Goal: Use online tool/utility: Utilize a website feature to perform a specific function

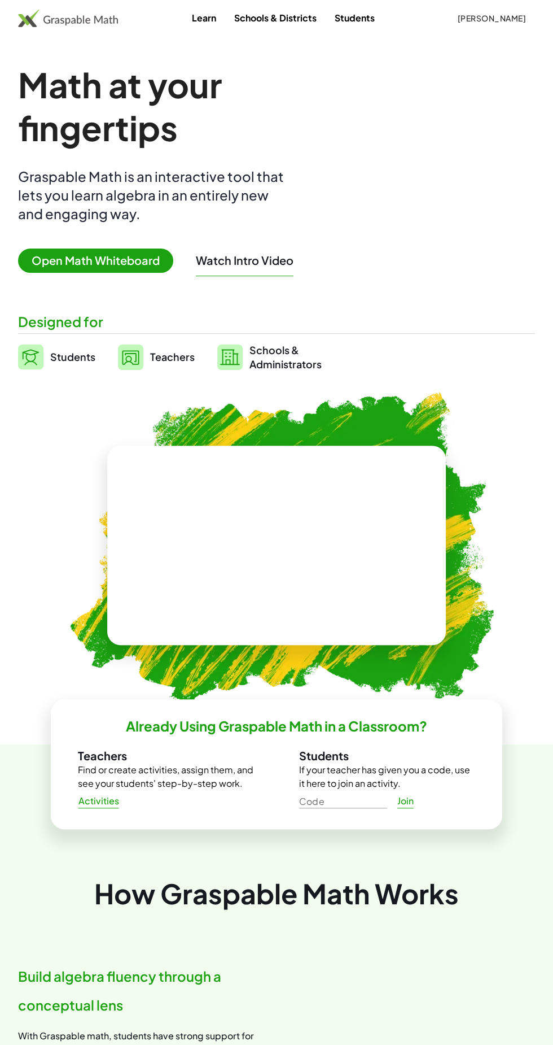
click at [72, 263] on span "Open Math Whiteboard" at bounding box center [95, 260] width 155 height 24
click at [82, 262] on span "Open Math Whiteboard" at bounding box center [95, 260] width 155 height 24
click at [124, 261] on span "Open Math Whiteboard" at bounding box center [95, 260] width 155 height 24
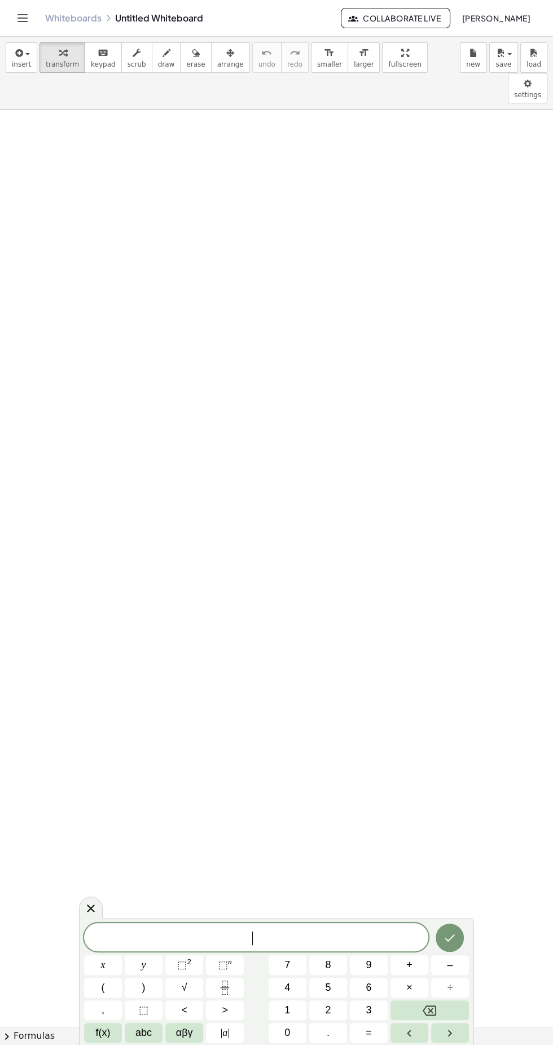
click at [231, 438] on div "****** ​ x y ⬚ 2 ⬚ n 7 8 9 + – ( ) √ 4 5 6 × ÷ , ⬚ < > 1 2 3 f(x) abc αβγ | a |…" at bounding box center [276, 980] width 395 height 127
click at [231, 438] on span at bounding box center [256, 937] width 344 height 17
click at [231, 438] on span "​" at bounding box center [256, 938] width 344 height 16
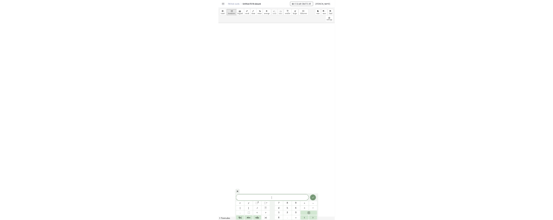
scroll to position [37, 0]
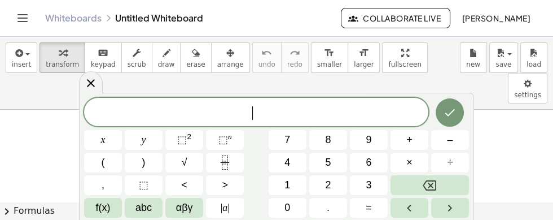
click at [231, 182] on button "1" at bounding box center [288, 185] width 38 height 20
click at [231, 136] on span "+" at bounding box center [410, 139] width 6 height 15
click at [141, 204] on span "abc" at bounding box center [144, 207] width 16 height 15
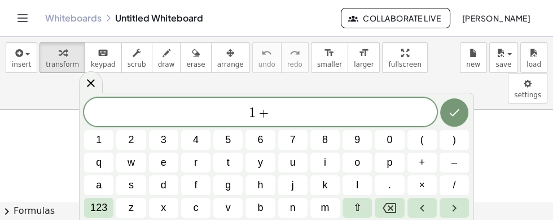
click at [104, 206] on span "123" at bounding box center [98, 207] width 17 height 15
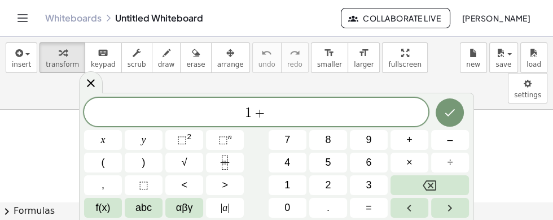
click at [113, 200] on button "f(x)" at bounding box center [103, 208] width 38 height 20
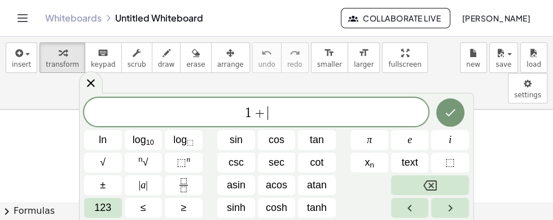
click at [231, 134] on span "cos" at bounding box center [277, 139] width 16 height 15
click at [110, 200] on span "123" at bounding box center [102, 207] width 17 height 15
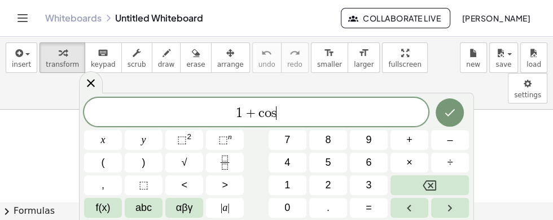
click at [111, 163] on button "(" at bounding box center [103, 162] width 38 height 20
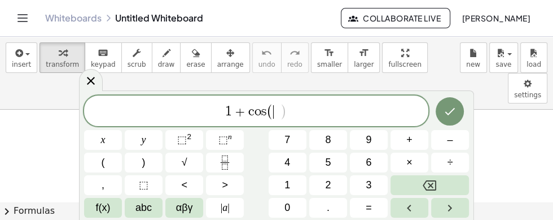
click at [156, 204] on button "abc" at bounding box center [144, 208] width 38 height 20
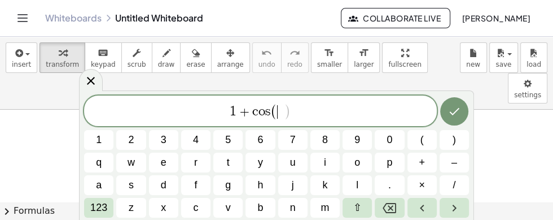
click at [162, 204] on span "x" at bounding box center [163, 207] width 5 height 15
click at [89, 211] on button "123" at bounding box center [98, 208] width 29 height 20
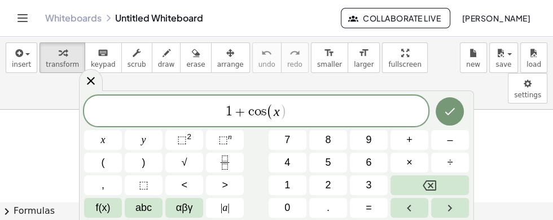
click at [149, 163] on button ")" at bounding box center [144, 162] width 38 height 20
click at [231, 204] on button "=" at bounding box center [369, 208] width 38 height 20
click at [231, 199] on button "0" at bounding box center [288, 208] width 38 height 20
click at [231, 107] on icon "Done" at bounding box center [450, 111] width 14 height 14
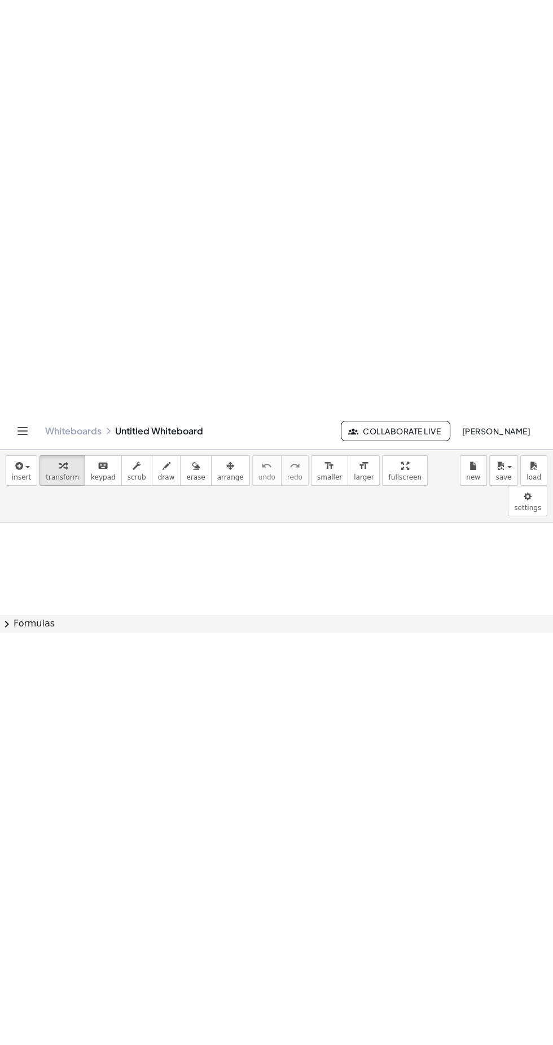
scroll to position [75, 0]
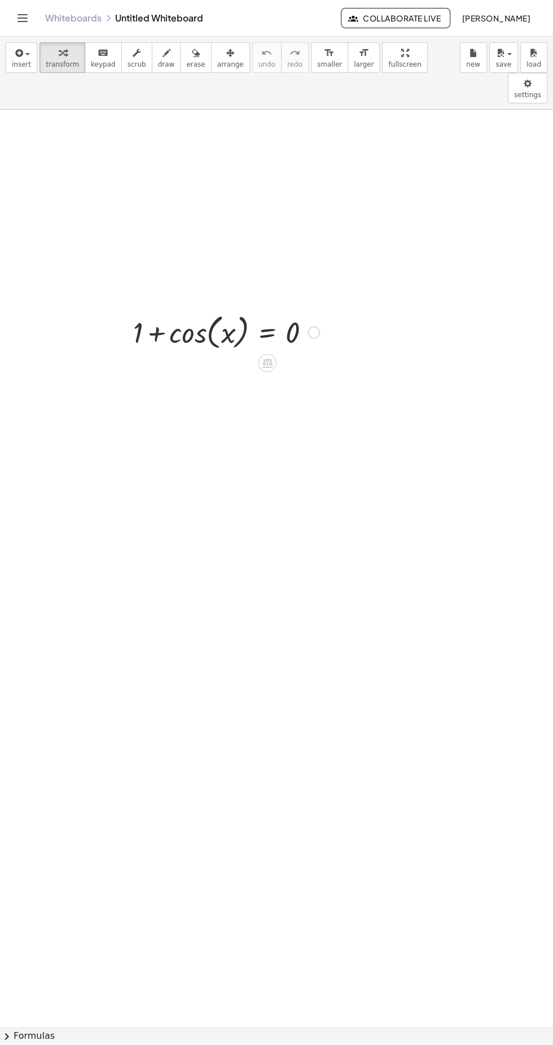
click at [167, 310] on div at bounding box center [227, 331] width 198 height 43
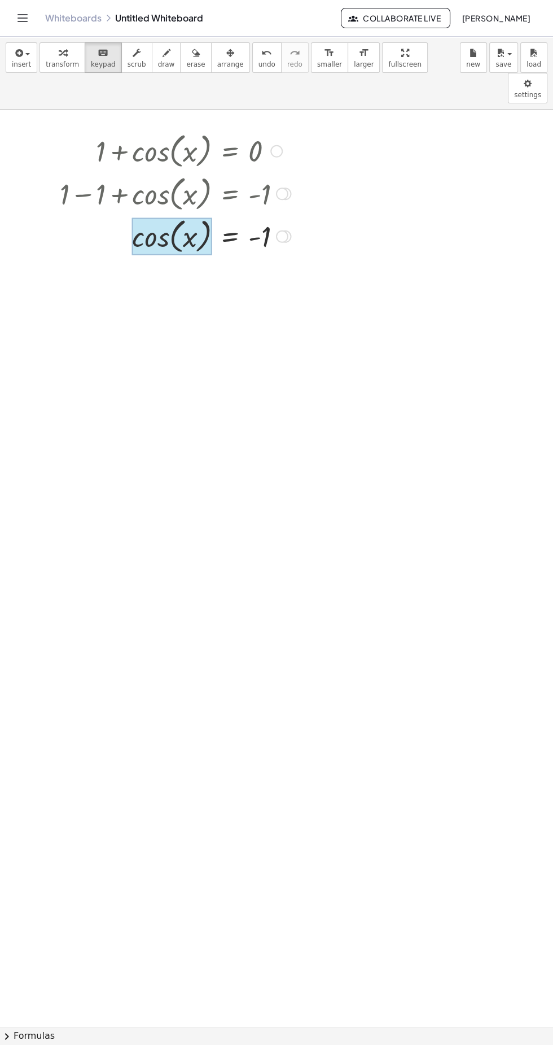
scroll to position [0, 0]
click at [193, 218] on div at bounding box center [172, 236] width 80 height 37
click at [229, 214] on div at bounding box center [175, 235] width 242 height 43
click at [231, 218] on div at bounding box center [201, 236] width 139 height 37
click at [225, 261] on icon at bounding box center [230, 267] width 12 height 12
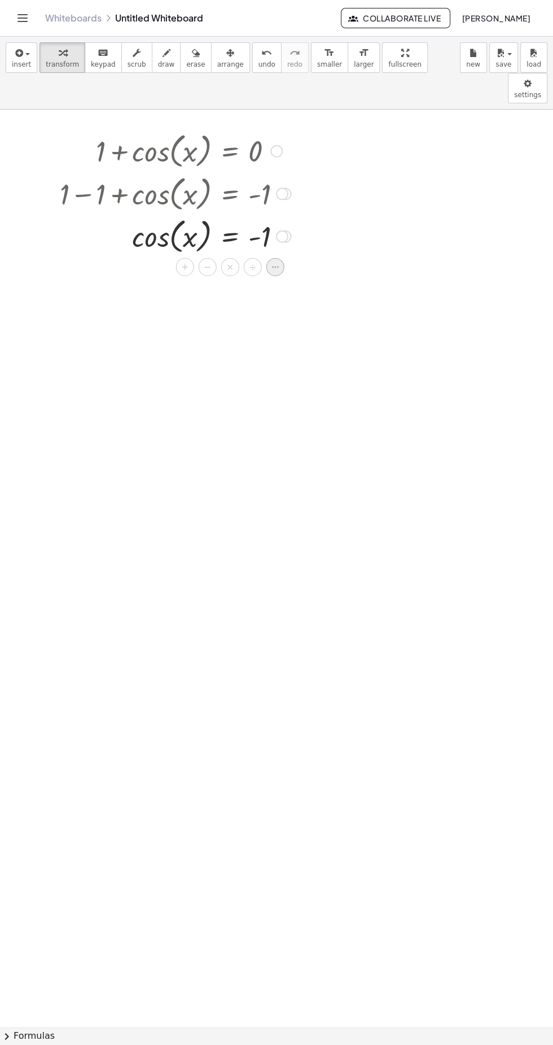
click at [231, 261] on icon at bounding box center [275, 266] width 10 height 10
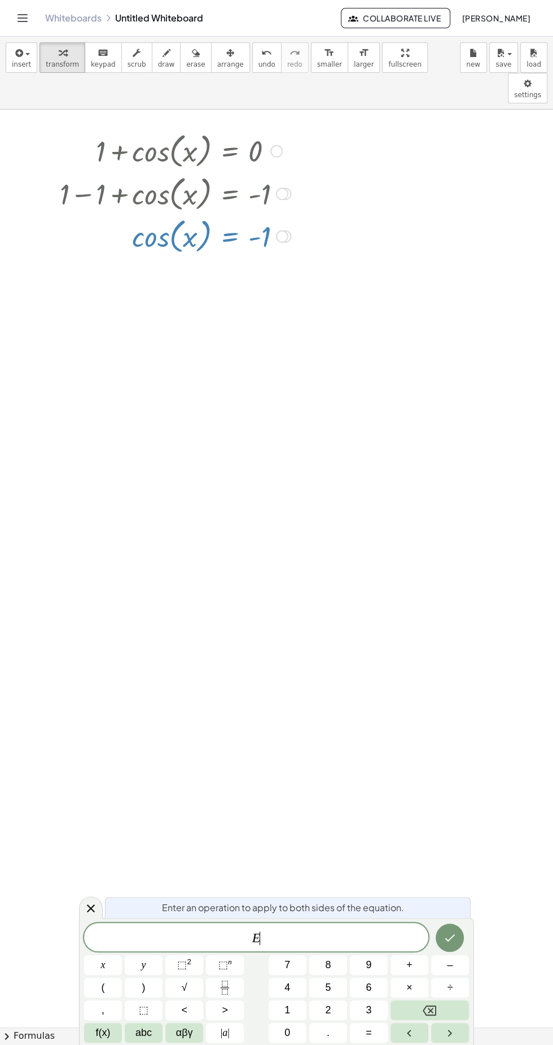
click at [231, 438] on span "E ​" at bounding box center [256, 938] width 344 height 16
click at [92, 438] on icon at bounding box center [91, 908] width 8 height 8
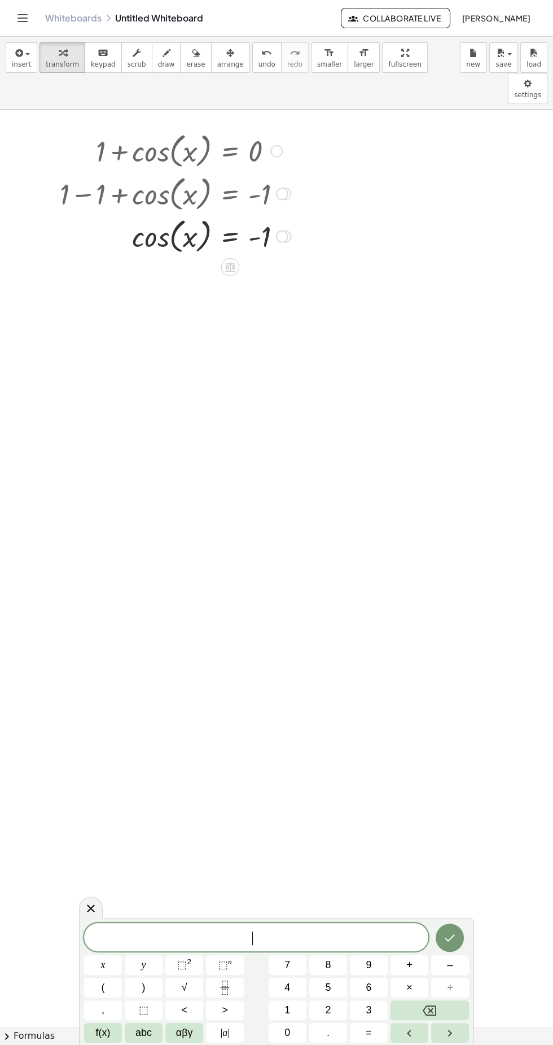
click at [231, 438] on span "​" at bounding box center [256, 938] width 344 height 16
click at [187, 438] on span "αβγ" at bounding box center [184, 1032] width 17 height 15
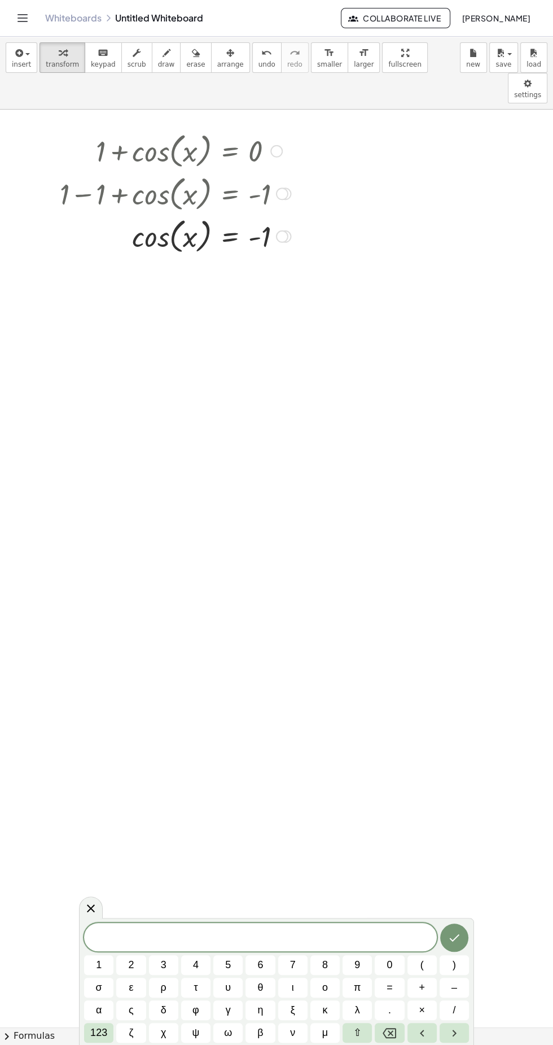
click at [108, 438] on button "123" at bounding box center [98, 1032] width 29 height 20
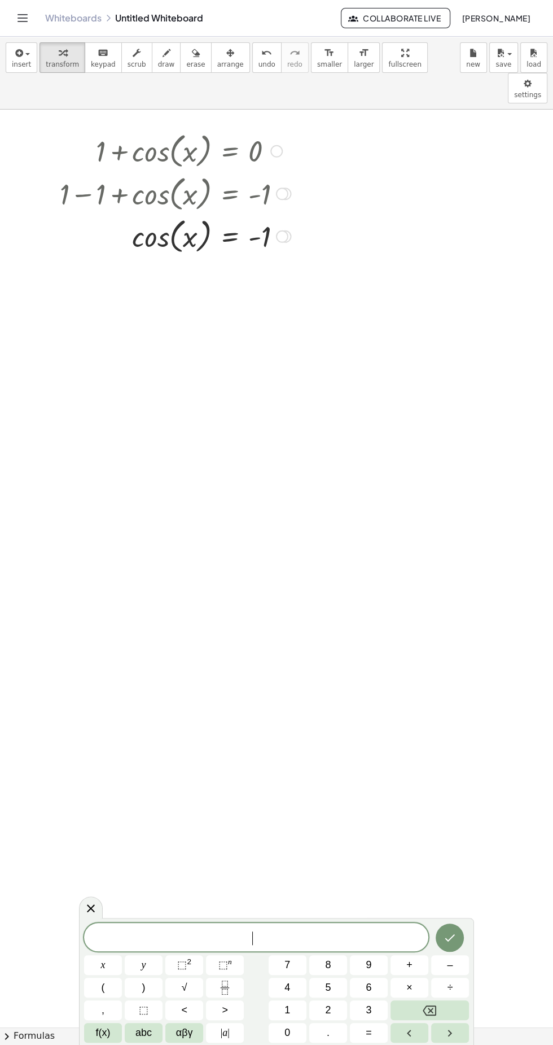
click at [107, 438] on span "f(x)" at bounding box center [103, 1032] width 15 height 15
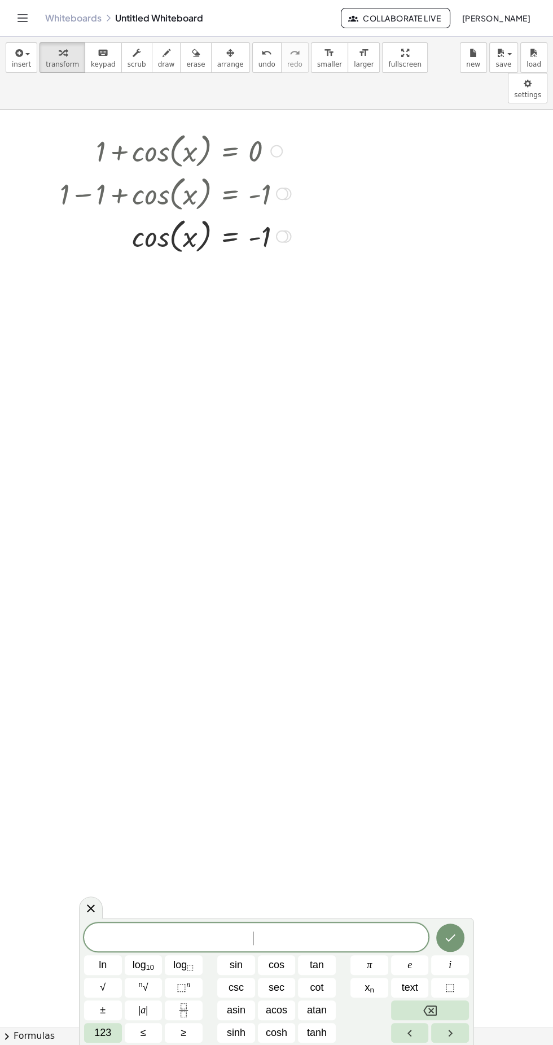
click at [231, 438] on span "cot" at bounding box center [318, 987] width 14 height 15
click at [114, 438] on button "123" at bounding box center [103, 1032] width 38 height 20
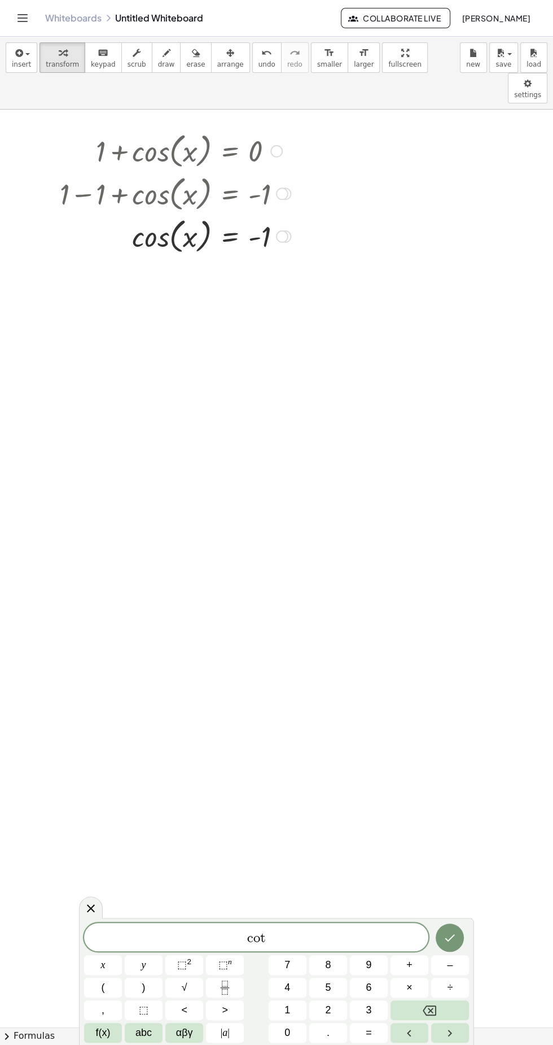
click at [231, 438] on icon "Backspace" at bounding box center [430, 1010] width 14 height 14
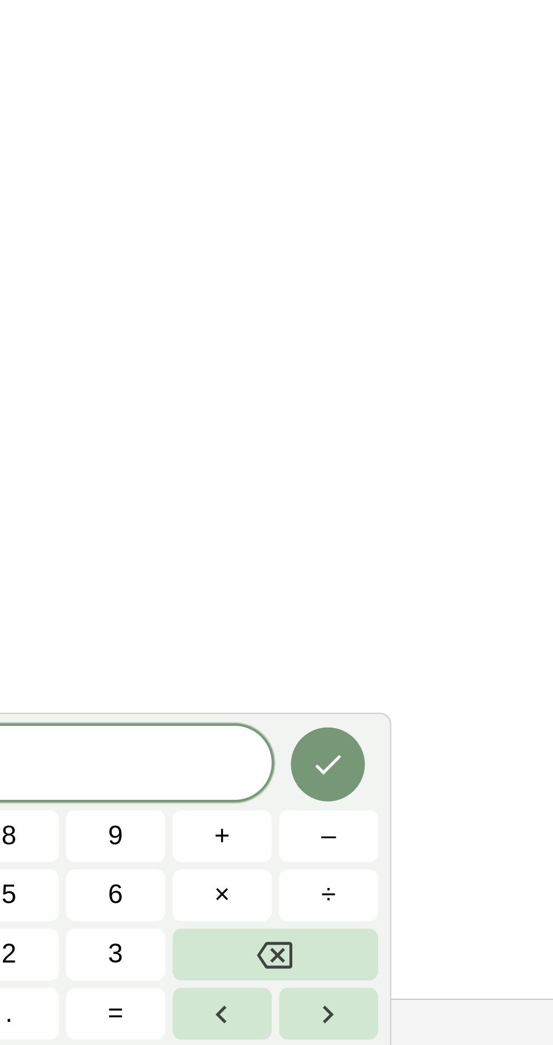
click at [231, 438] on button "Backspace" at bounding box center [430, 1010] width 78 height 20
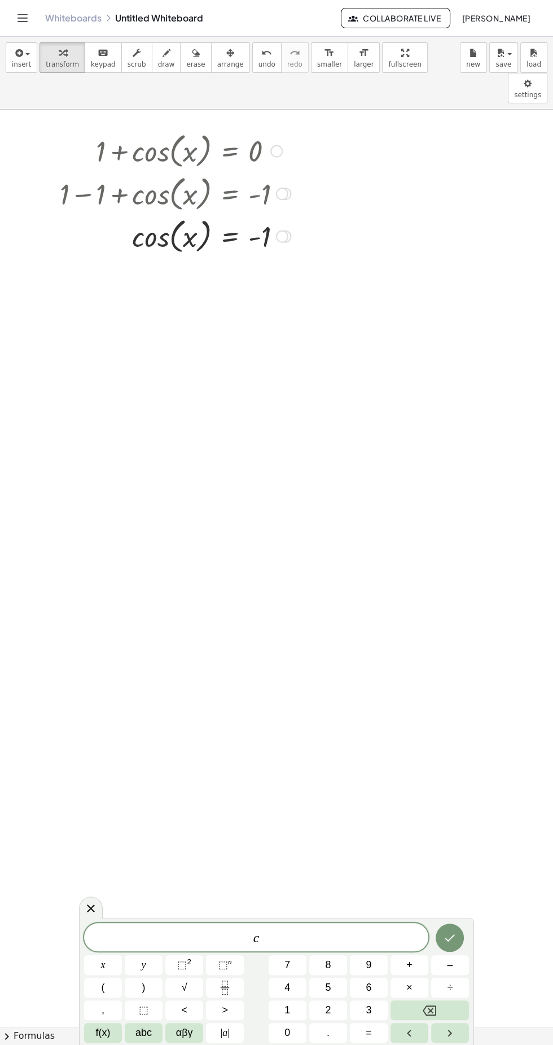
click at [231, 438] on button "Backspace" at bounding box center [430, 1010] width 78 height 20
click at [156, 438] on button "⬚" at bounding box center [144, 1010] width 38 height 20
click at [146, 438] on div "****** ⬚ ​ x y ⬚ 2 ⬚ n 7 8 9 + – ( ) √ 4 5 6 × ÷ , ⬚ < > 1 2 3 f(x) abc αβγ | a…" at bounding box center [276, 980] width 395 height 127
click at [231, 438] on button "Backspace" at bounding box center [430, 1010] width 78 height 20
click at [142, 438] on span "abc" at bounding box center [144, 1032] width 16 height 15
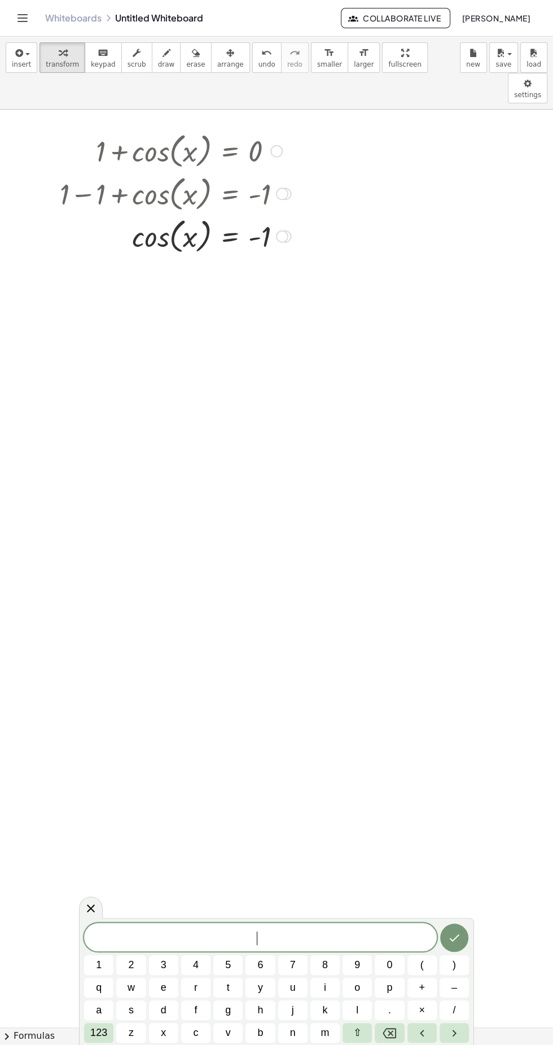
click at [166, 438] on button "x" at bounding box center [163, 1032] width 29 height 20
click at [88, 438] on button "123" at bounding box center [98, 1032] width 29 height 20
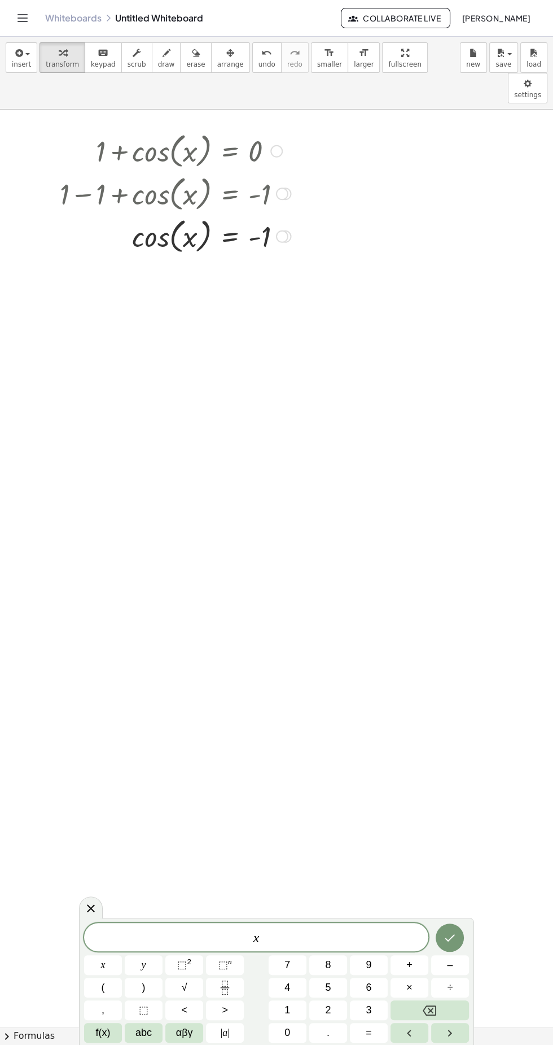
click at [231, 438] on button "=" at bounding box center [369, 1032] width 38 height 20
click at [106, 438] on span "f(x)" at bounding box center [103, 1032] width 15 height 15
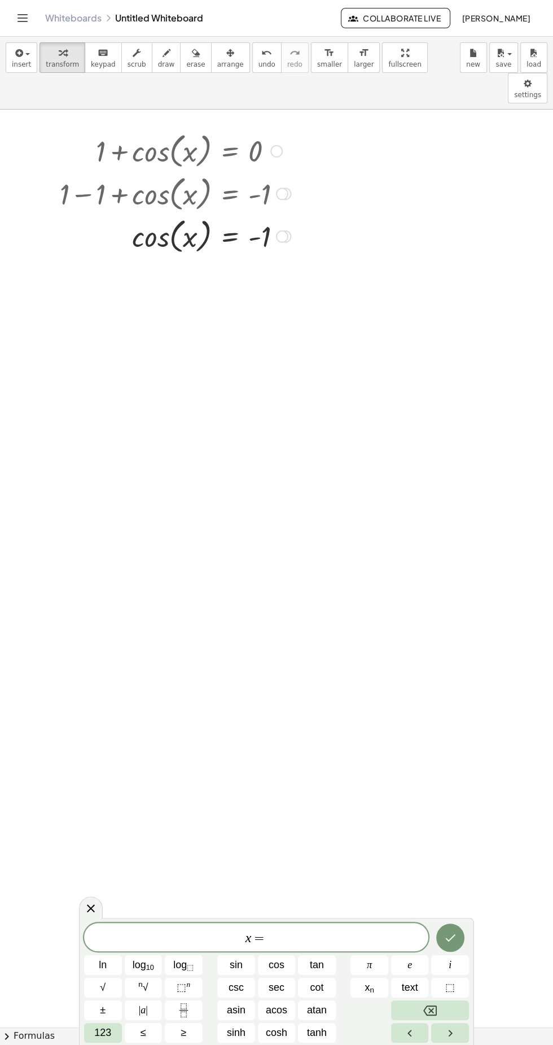
click at [231, 438] on span "acos" at bounding box center [276, 1009] width 21 height 15
click at [110, 438] on span "123" at bounding box center [102, 1032] width 17 height 15
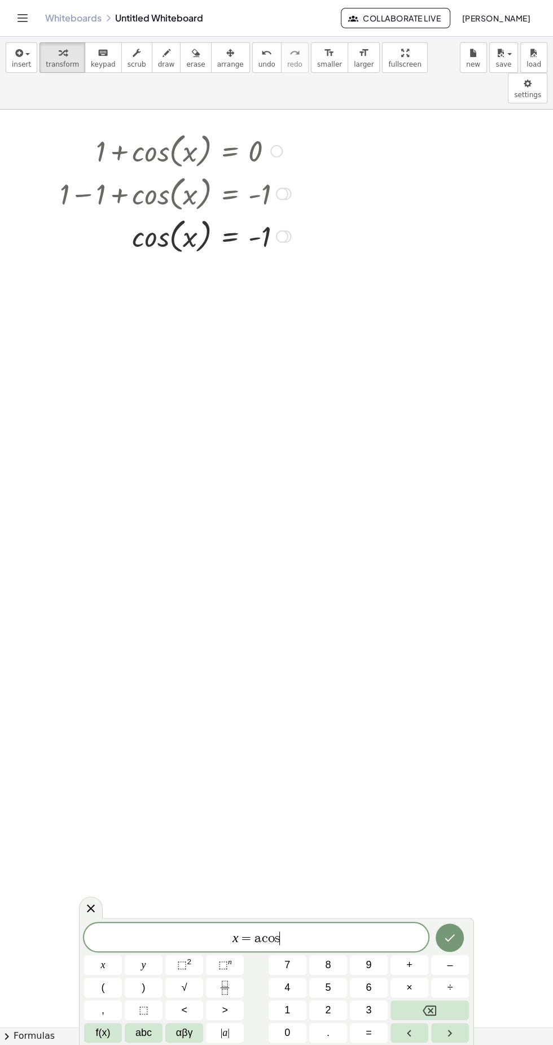
click at [103, 438] on span "(" at bounding box center [103, 987] width 3 height 15
click at [231, 438] on button "÷" at bounding box center [450, 987] width 38 height 20
click at [231, 438] on span "1" at bounding box center [288, 1009] width 6 height 15
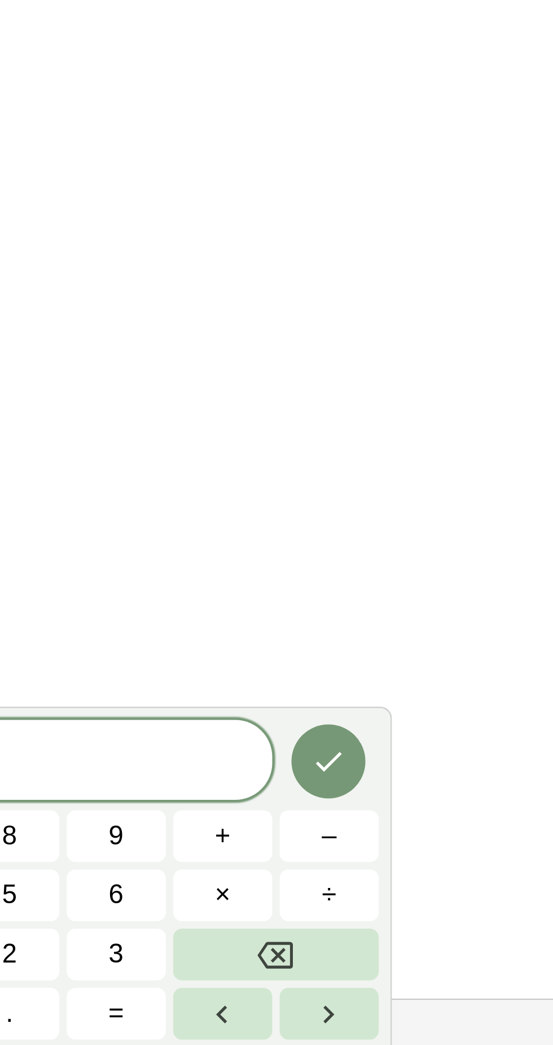
click at [231, 438] on button "Backspace" at bounding box center [430, 1010] width 78 height 20
click at [231, 438] on button "–" at bounding box center [450, 965] width 38 height 20
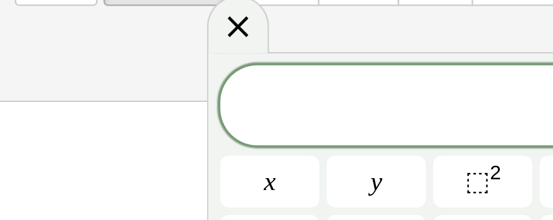
scroll to position [0, 0]
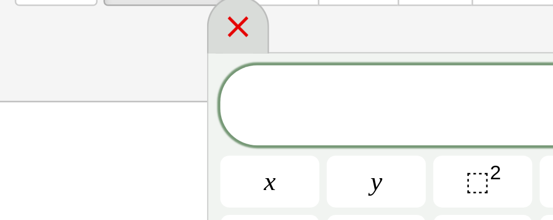
click at [88, 84] on icon at bounding box center [91, 81] width 8 height 8
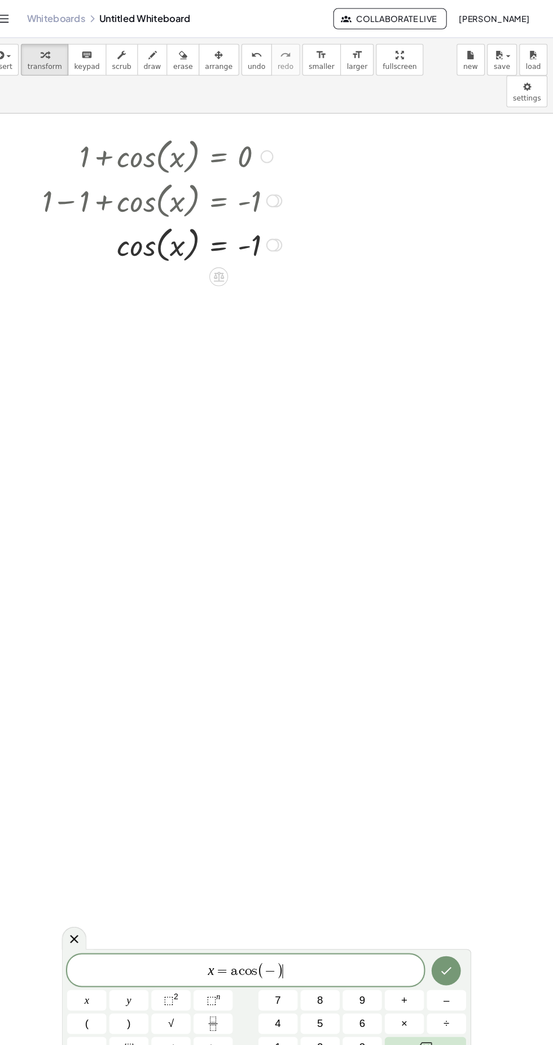
click at [231, 438] on span "x = a c o s ( − ) ​" at bounding box center [256, 936] width 344 height 19
click at [231, 438] on span "−" at bounding box center [280, 937] width 11 height 14
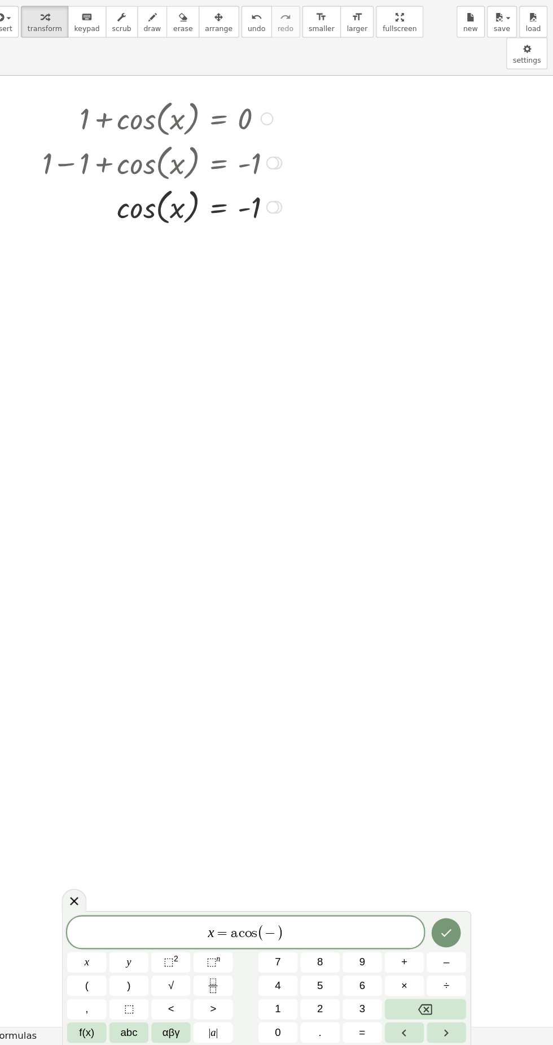
scroll to position [75, 0]
click at [231, 438] on span "1" at bounding box center [288, 1009] width 6 height 15
click at [231, 438] on icon "Done" at bounding box center [450, 936] width 14 height 14
click at [82, 438] on div at bounding box center [91, 907] width 24 height 22
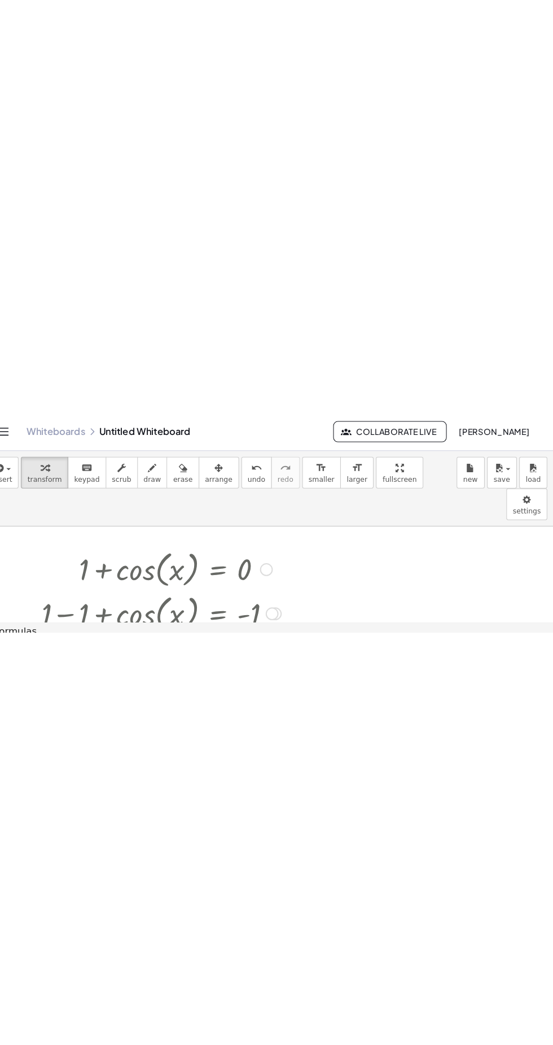
scroll to position [0, 0]
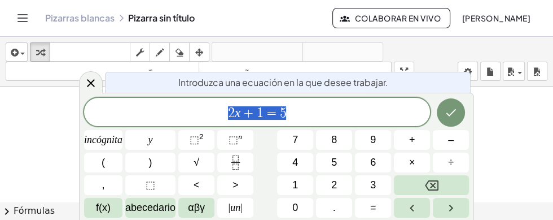
click at [431, 190] on icon "Retroceso" at bounding box center [432, 185] width 14 height 10
click at [163, 205] on font "abecedario" at bounding box center [150, 207] width 50 height 11
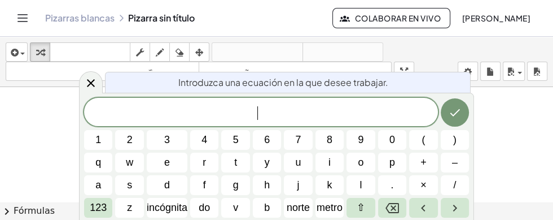
click at [103, 201] on span "123" at bounding box center [98, 207] width 17 height 15
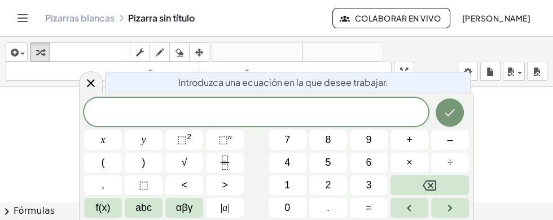
click at [191, 207] on span "αβγ" at bounding box center [184, 207] width 17 height 15
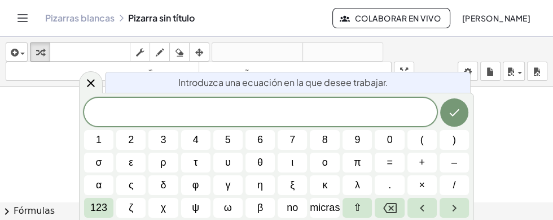
click at [101, 205] on font "123" at bounding box center [98, 207] width 17 height 11
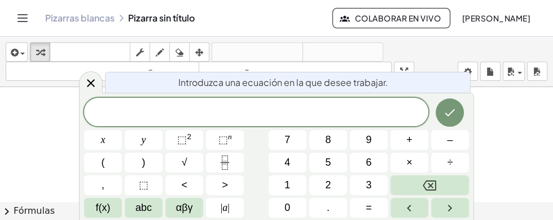
click at [104, 207] on span "f(x)" at bounding box center [103, 207] width 15 height 15
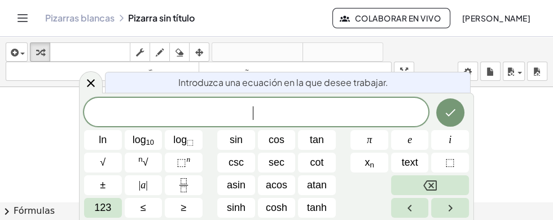
click at [320, 148] on button "tan" at bounding box center [317, 140] width 38 height 20
click at [97, 206] on span "123" at bounding box center [102, 207] width 17 height 15
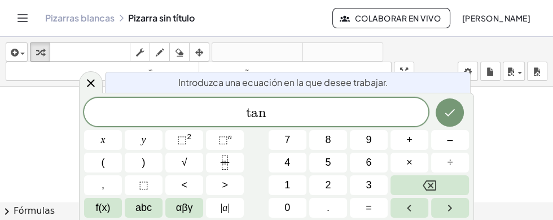
click at [142, 204] on span "abc" at bounding box center [144, 207] width 16 height 15
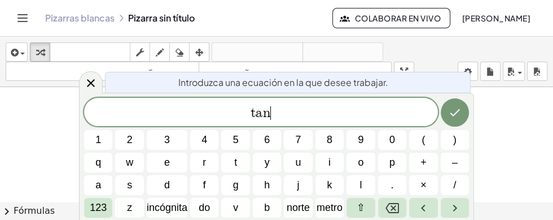
click at [421, 138] on button "(" at bounding box center [423, 140] width 28 height 20
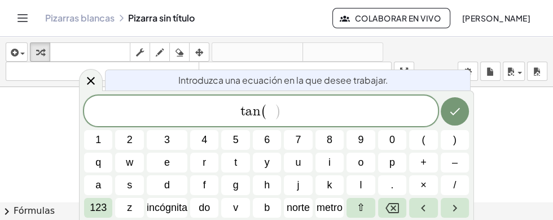
click at [427, 187] on button "×" at bounding box center [423, 185] width 28 height 20
click at [425, 209] on icon "Flecha izquierda" at bounding box center [424, 208] width 14 height 14
click at [465, 211] on button "Flecha derecha" at bounding box center [455, 208] width 28 height 20
click at [399, 206] on icon "Retroceso" at bounding box center [393, 208] width 14 height 10
click at [93, 208] on font "123" at bounding box center [98, 207] width 17 height 11
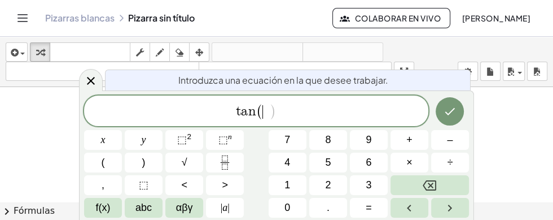
click at [193, 211] on button "αβγ" at bounding box center [184, 208] width 38 height 20
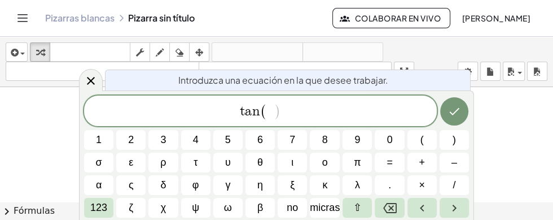
click at [103, 210] on font "123" at bounding box center [98, 207] width 17 height 11
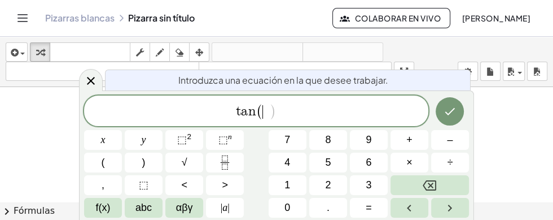
click at [150, 207] on span "abc" at bounding box center [144, 207] width 16 height 15
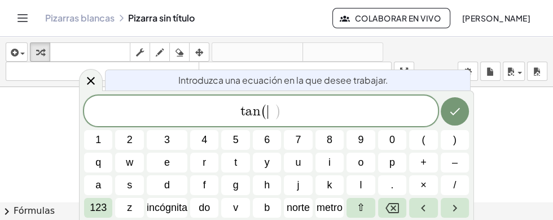
click at [105, 210] on font "123" at bounding box center [98, 207] width 17 height 11
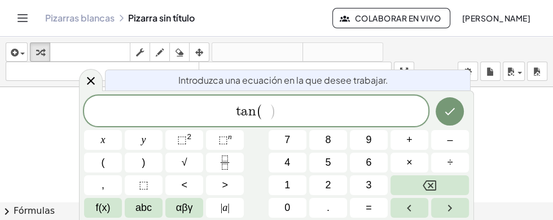
click at [145, 204] on span "abc" at bounding box center [144, 207] width 16 height 15
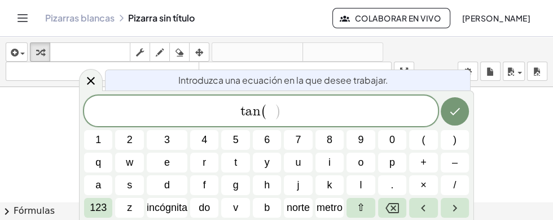
click at [158, 201] on span "incógnita" at bounding box center [167, 207] width 41 height 15
click at [454, 142] on span ")" at bounding box center [454, 139] width 3 height 15
click at [103, 202] on span "123" at bounding box center [98, 207] width 17 height 15
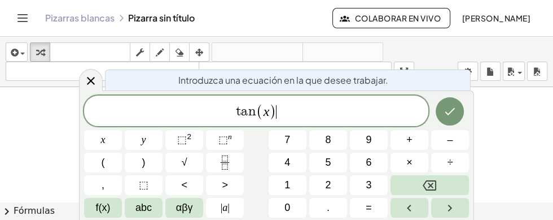
click at [176, 208] on span "αβγ" at bounding box center [184, 207] width 17 height 15
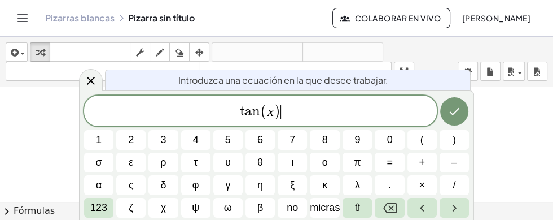
click at [93, 199] on button "123" at bounding box center [98, 208] width 29 height 20
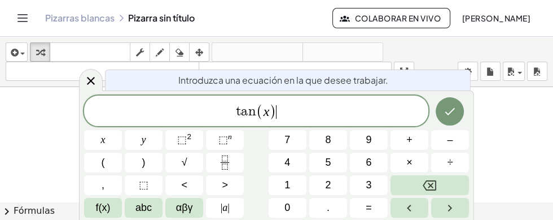
click at [371, 208] on span "=" at bounding box center [369, 207] width 6 height 15
click at [232, 167] on icon "Fraction" at bounding box center [225, 162] width 14 height 14
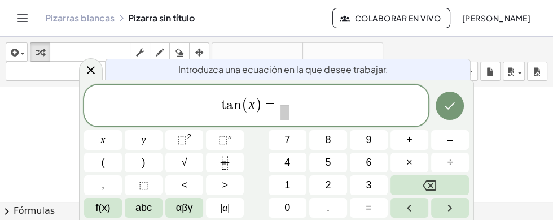
click at [412, 187] on button "Backspace" at bounding box center [430, 185] width 78 height 20
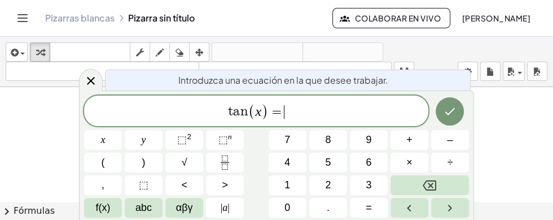
click at [452, 172] on button "÷" at bounding box center [450, 162] width 38 height 20
click at [228, 161] on icon "Fraction" at bounding box center [225, 162] width 14 height 14
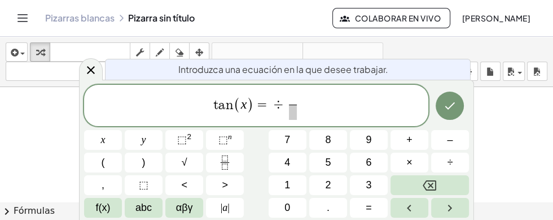
click at [440, 190] on button "Backspace" at bounding box center [430, 185] width 78 height 20
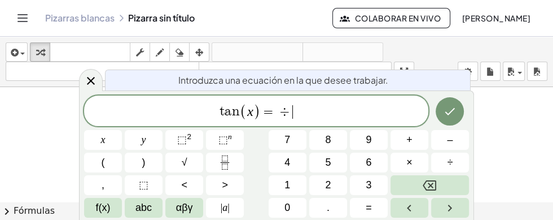
click at [435, 187] on icon "Backspace" at bounding box center [430, 185] width 14 height 14
click at [454, 147] on button "–" at bounding box center [450, 140] width 38 height 20
click at [233, 161] on button "Fraction" at bounding box center [225, 162] width 38 height 20
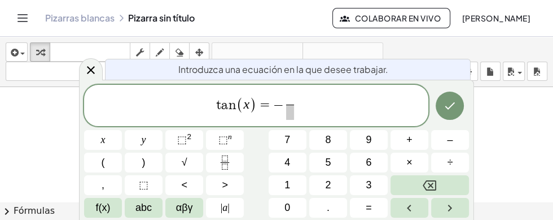
click at [110, 208] on span "f(x)" at bounding box center [103, 207] width 15 height 15
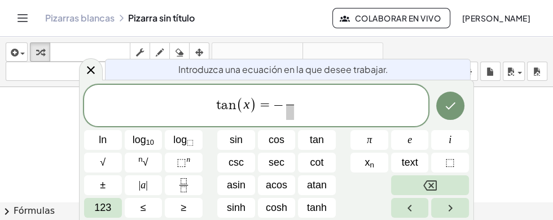
click at [110, 205] on span "123" at bounding box center [102, 207] width 17 height 15
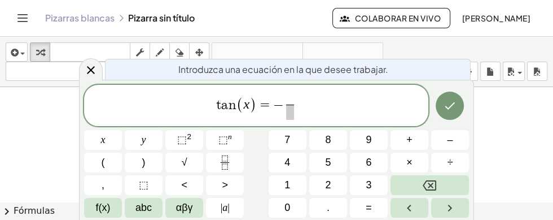
click at [187, 164] on button "√" at bounding box center [184, 162] width 38 height 20
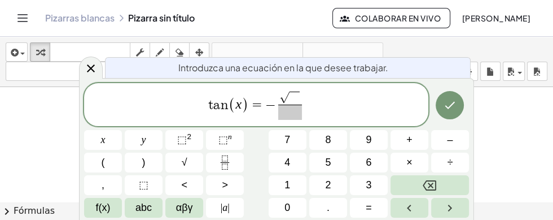
click at [375, 184] on button "3" at bounding box center [369, 185] width 38 height 20
click at [294, 108] on span at bounding box center [290, 111] width 24 height 15
click at [377, 190] on button "3" at bounding box center [369, 185] width 38 height 20
click at [453, 115] on button "Done" at bounding box center [450, 105] width 28 height 28
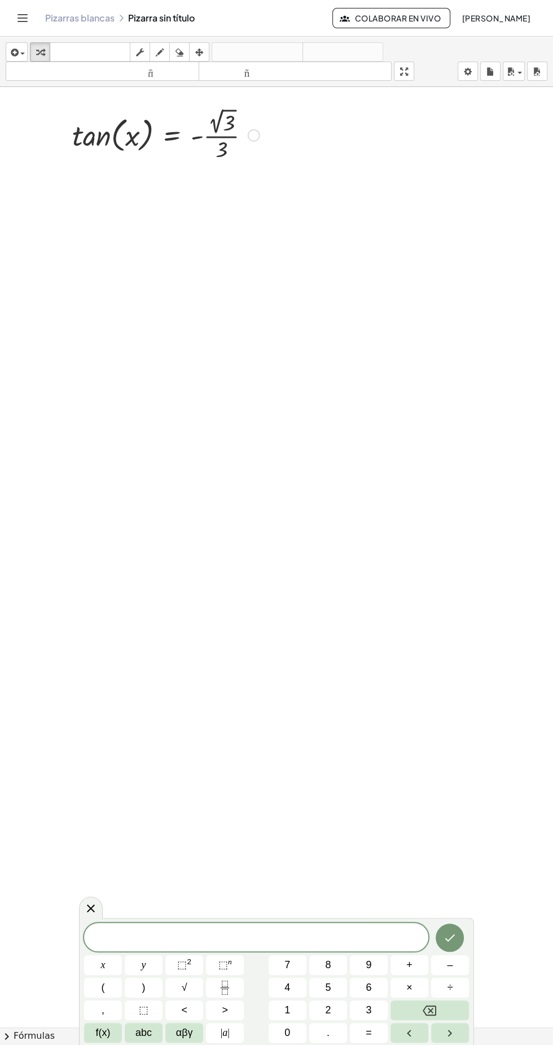
click at [97, 219] on button "f(x)" at bounding box center [103, 1032] width 38 height 20
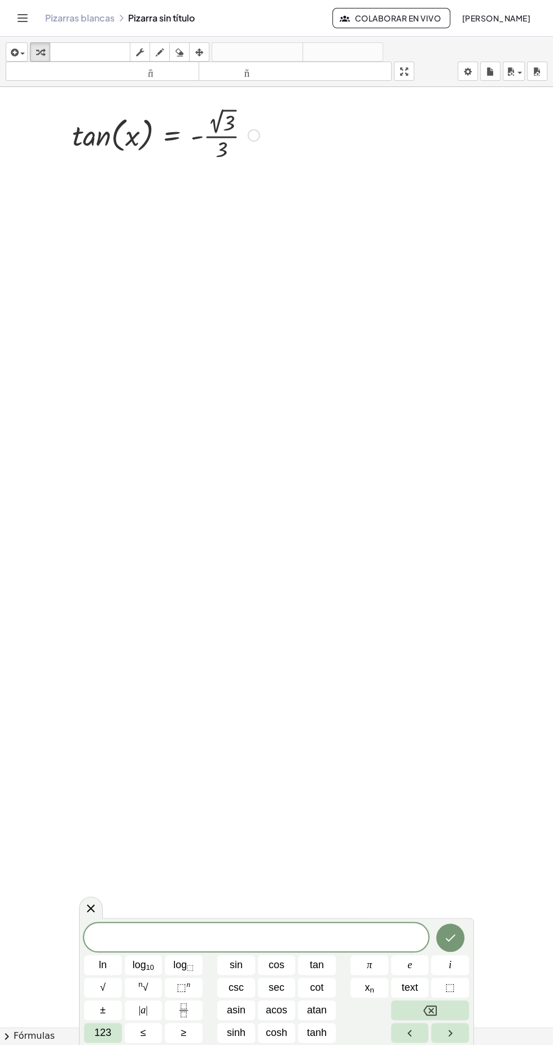
click at [89, 219] on button "123" at bounding box center [103, 1032] width 38 height 20
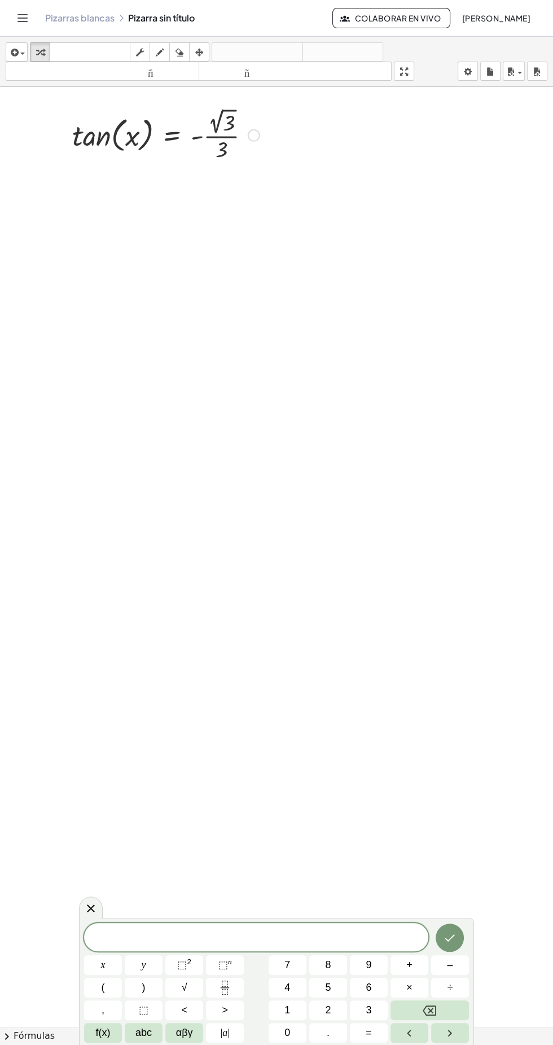
click at [146, 219] on span "abc" at bounding box center [144, 1032] width 16 height 15
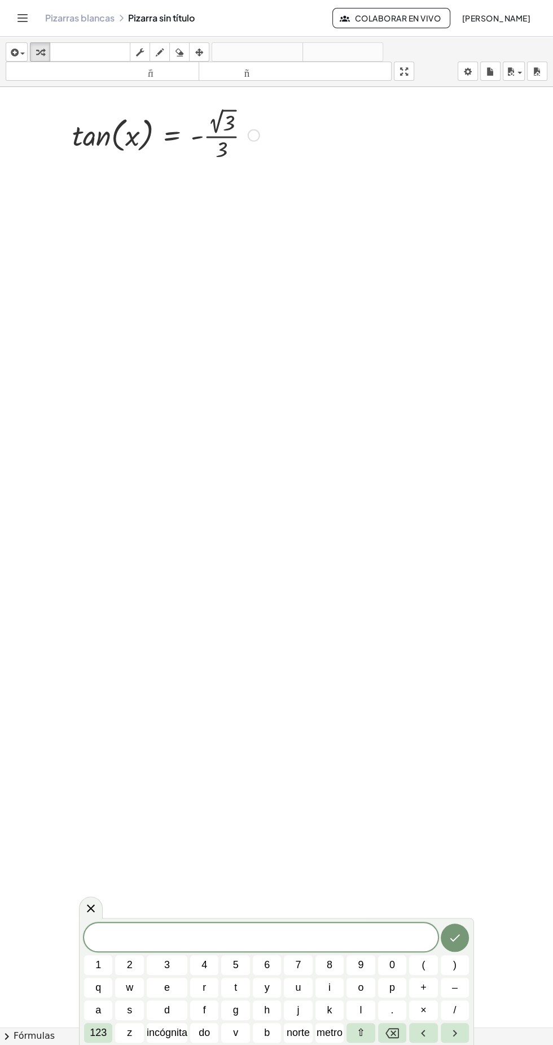
click at [181, 219] on font "incógnita" at bounding box center [167, 1031] width 41 height 11
click at [97, 219] on span "123" at bounding box center [98, 1032] width 17 height 15
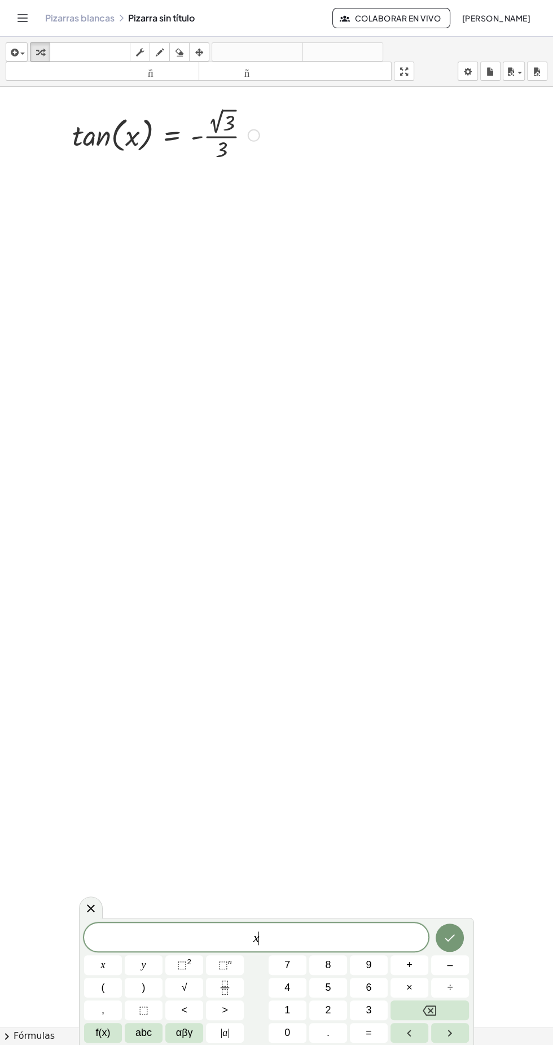
click at [375, 219] on button "=" at bounding box center [369, 1032] width 38 height 20
click at [96, 219] on span "f(x)" at bounding box center [103, 1032] width 15 height 15
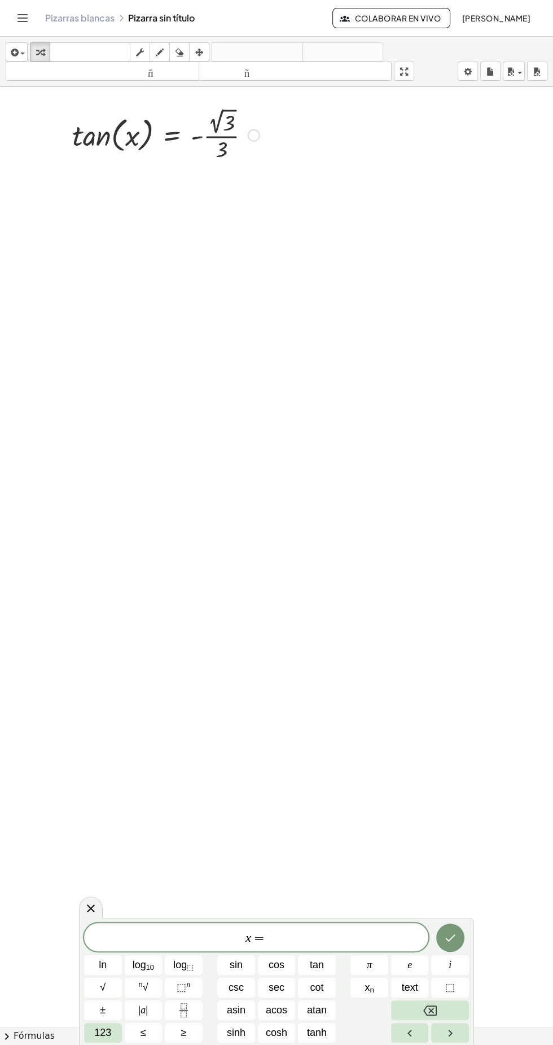
click at [320, 219] on span "atan" at bounding box center [317, 1009] width 20 height 15
click at [100, 219] on span "123" at bounding box center [102, 1032] width 17 height 15
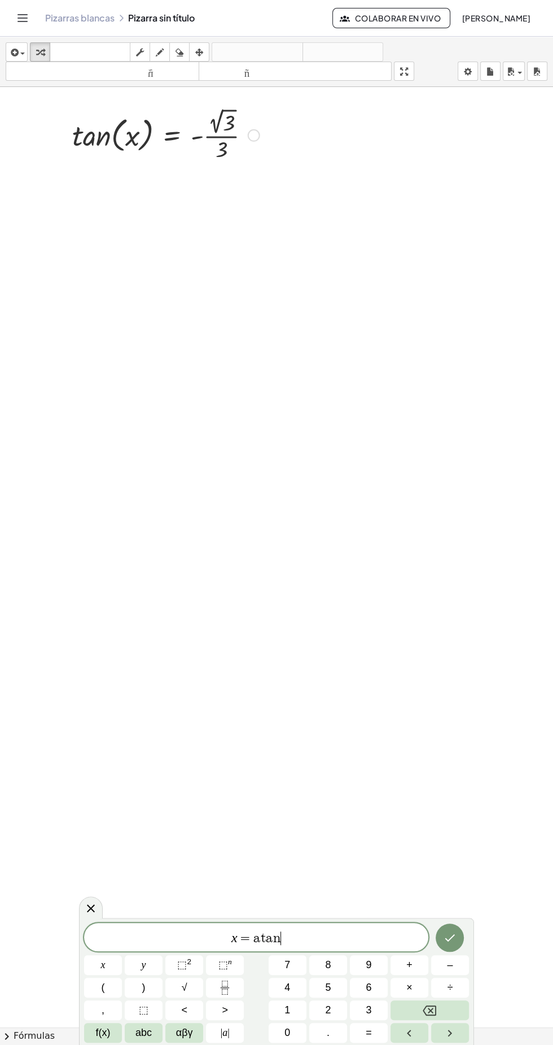
click at [110, 219] on button "(" at bounding box center [103, 987] width 38 height 20
click at [447, 219] on span "–" at bounding box center [450, 964] width 6 height 15
click at [228, 219] on icon "Fraction" at bounding box center [225, 983] width 6 height 6
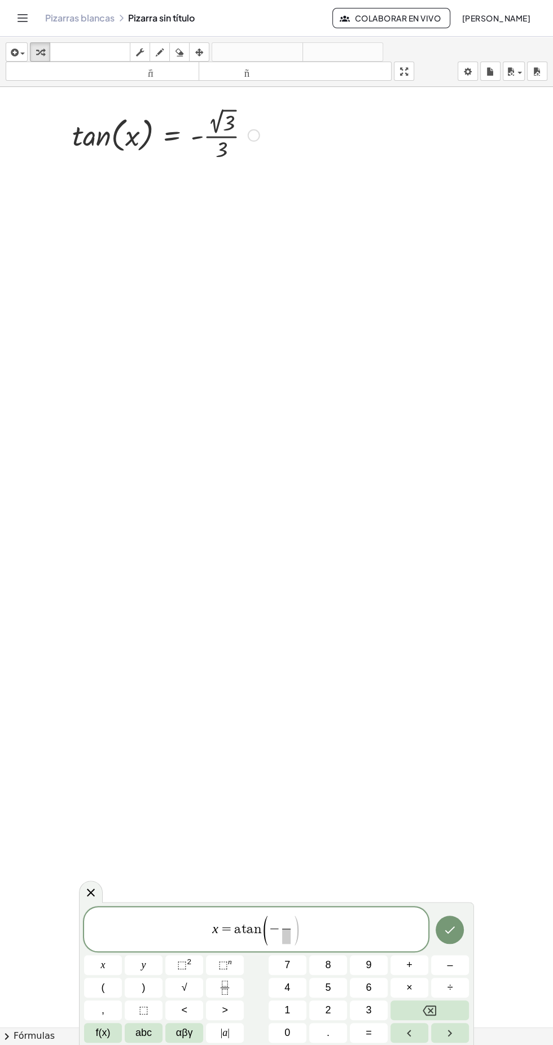
click at [184, 219] on span "√" at bounding box center [185, 987] width 6 height 15
click at [369, 219] on span "=" at bounding box center [369, 1032] width 6 height 15
click at [435, 219] on icon "Backspace" at bounding box center [430, 1010] width 14 height 14
click at [373, 219] on button "3" at bounding box center [369, 1010] width 38 height 20
click at [282, 219] on span at bounding box center [286, 935] width 24 height 15
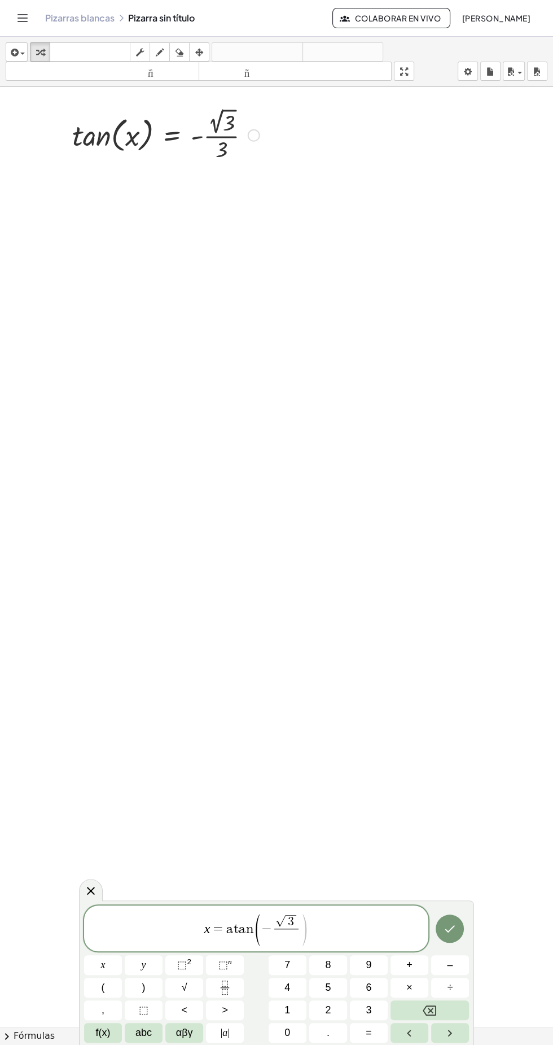
click at [368, 219] on span "3" at bounding box center [369, 1009] width 6 height 15
click at [311, 219] on span "x = a t a n ( − √ 3 3 ​ ​ )" at bounding box center [256, 929] width 344 height 34
click at [160, 219] on button ")" at bounding box center [144, 987] width 38 height 20
click at [451, 219] on icon "Done" at bounding box center [450, 928] width 14 height 14
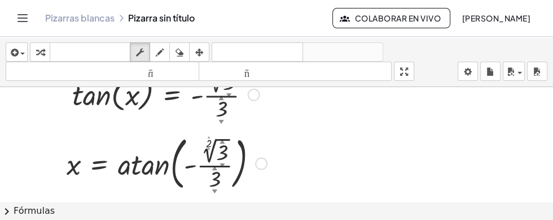
scroll to position [42, 0]
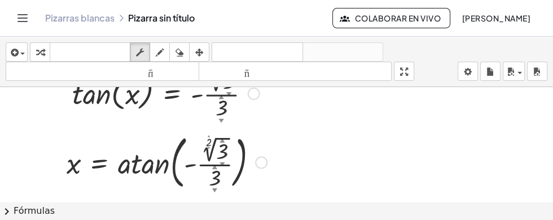
click at [276, 163] on div "x = atan ( , - · 2 ▲ ▼ √ 3 ▲ ▼ · 3 ▲ ▼ )" at bounding box center [163, 161] width 226 height 68
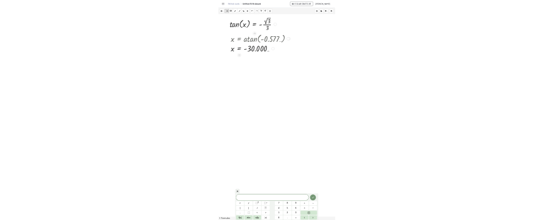
scroll to position [1, 1]
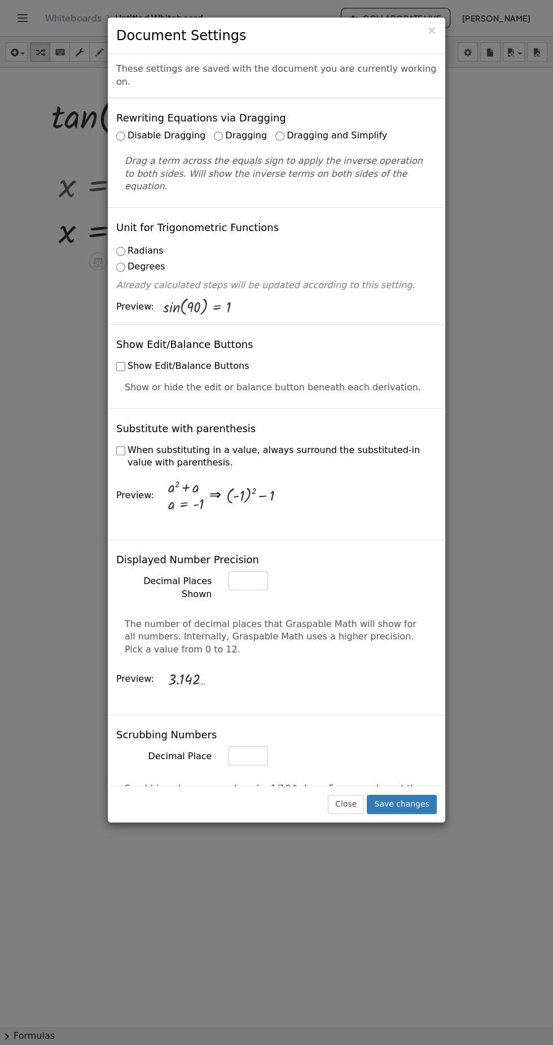
click at [539, 206] on div "× Document Settings These settings are saved with the document you are currentl…" at bounding box center [276, 522] width 553 height 1045
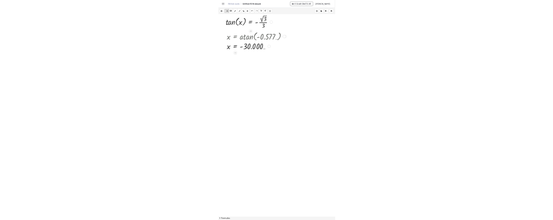
scroll to position [0, 19]
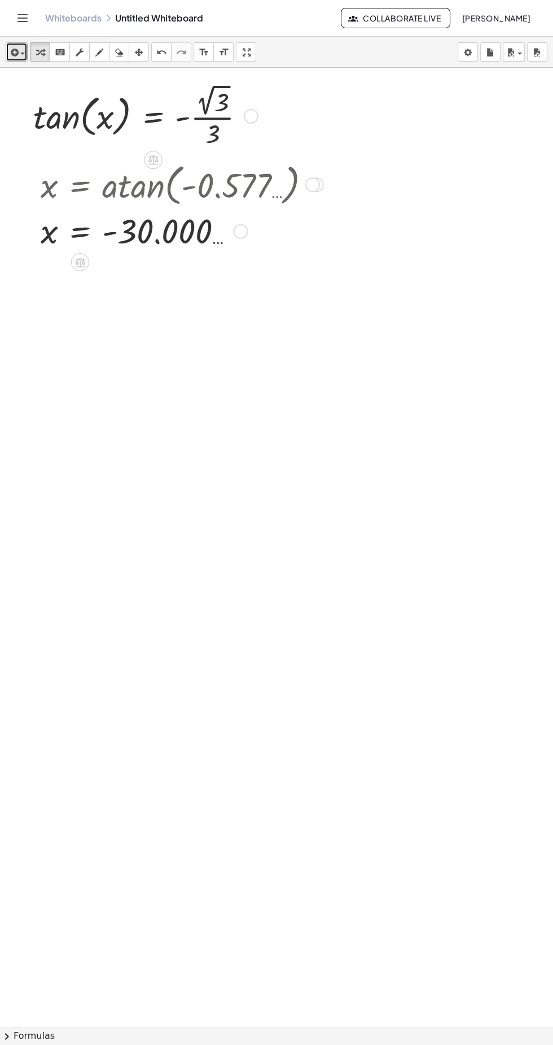
click at [21, 55] on div "button" at bounding box center [16, 52] width 16 height 14
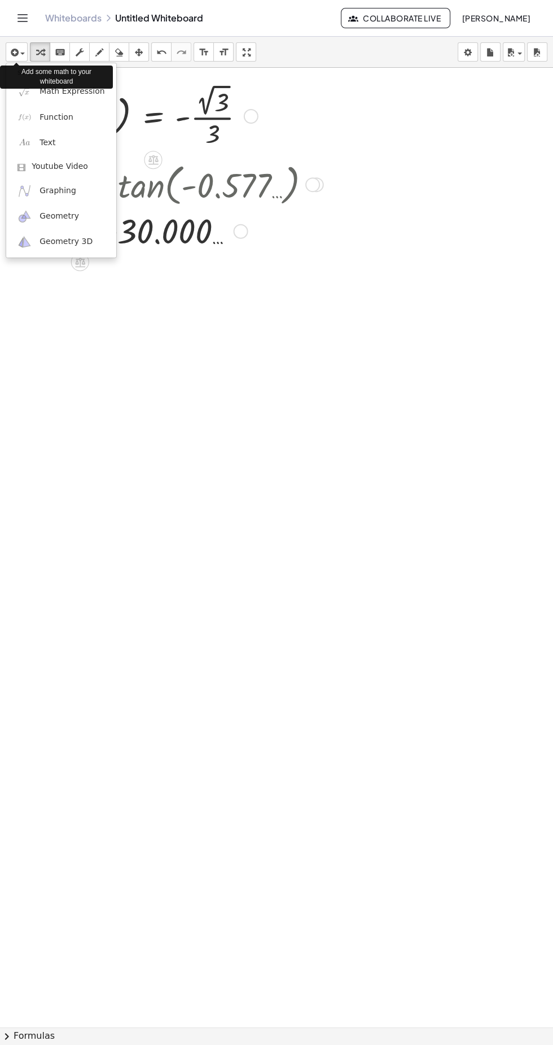
click at [380, 143] on div at bounding box center [276, 522] width 553 height 1045
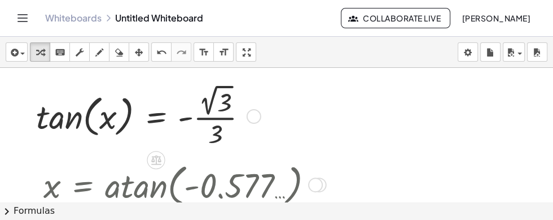
scroll to position [0, 18]
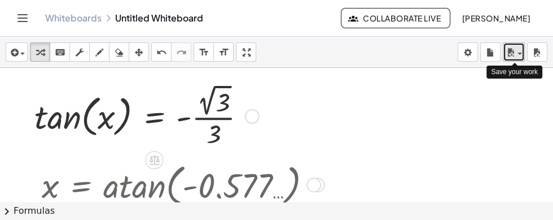
click at [520, 54] on span "button" at bounding box center [520, 54] width 5 height 2
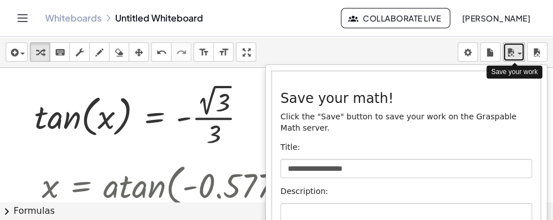
scroll to position [23, 0]
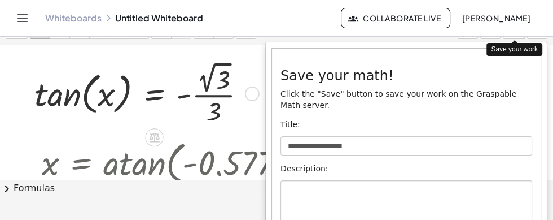
click at [251, 73] on div at bounding box center [276, 110] width 553 height 220
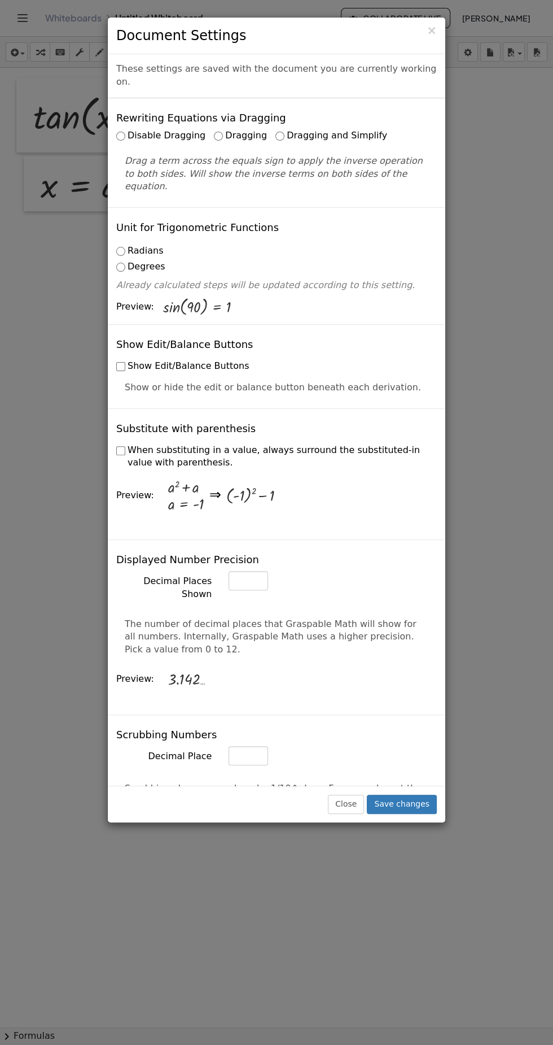
scroll to position [0, 19]
click at [501, 173] on div "× Document Settings These settings are saved with the document you are currentl…" at bounding box center [276, 522] width 553 height 1045
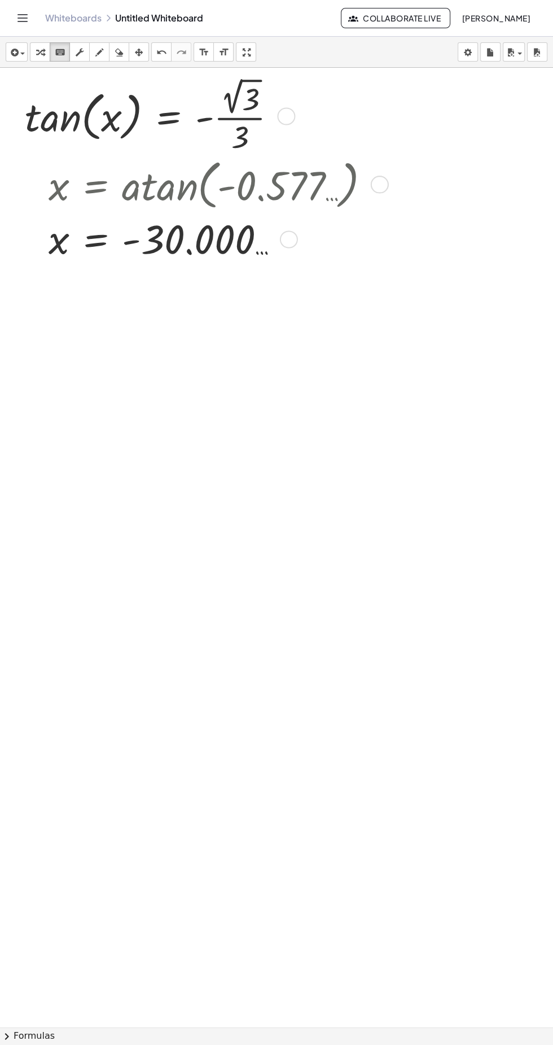
scroll to position [0, 1]
click at [22, 54] on span "button" at bounding box center [22, 54] width 5 height 2
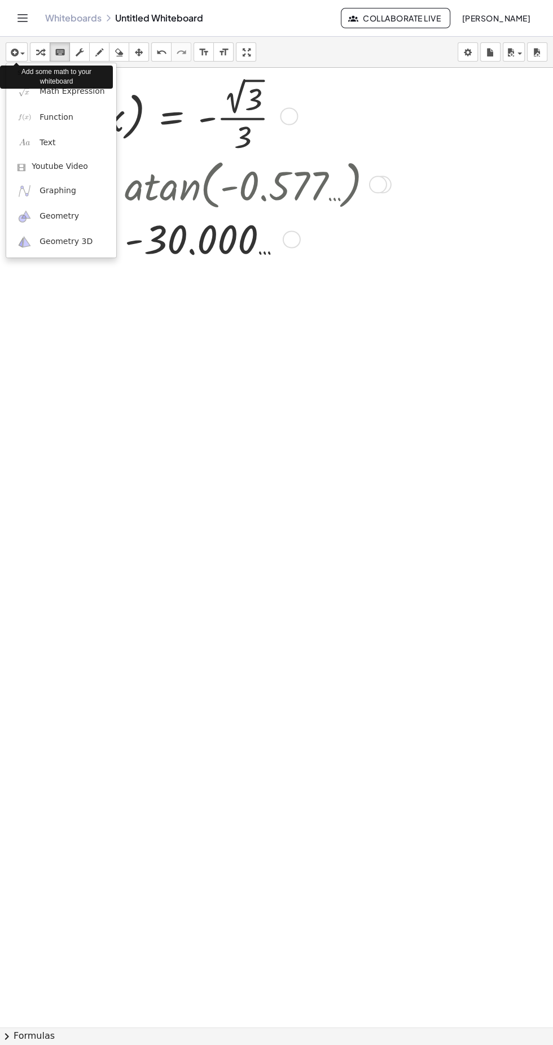
click at [51, 55] on div at bounding box center [276, 522] width 553 height 1045
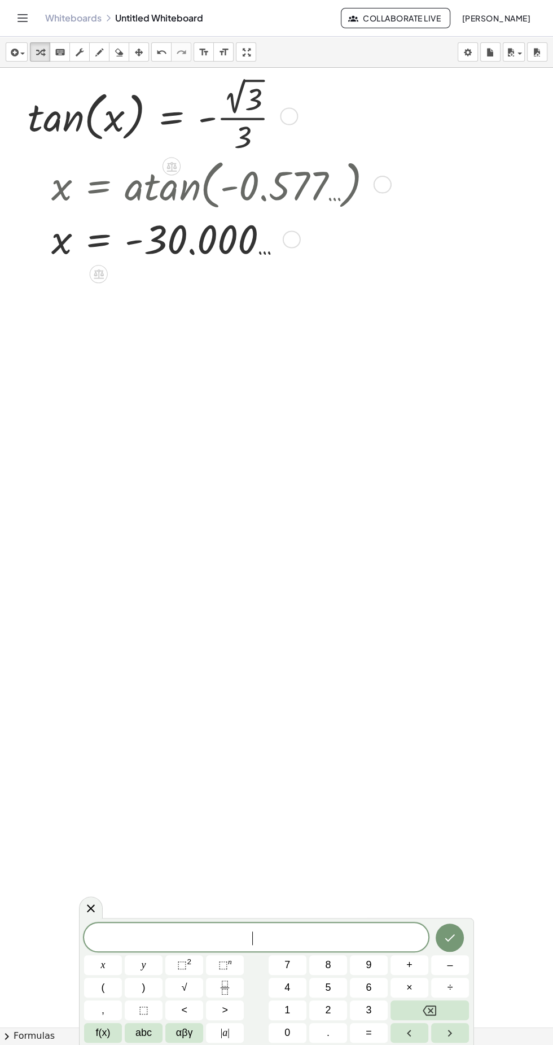
click at [322, 219] on button "5" at bounding box center [328, 987] width 38 height 20
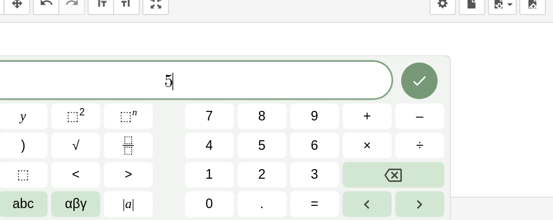
scroll to position [37, 0]
click at [442, 190] on button "Backspace" at bounding box center [430, 185] width 78 height 20
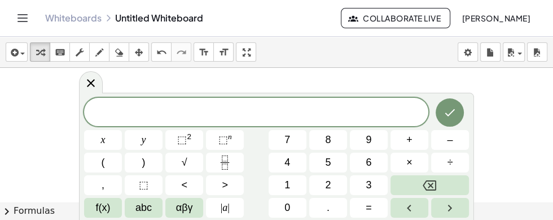
click at [294, 183] on button "1" at bounding box center [288, 185] width 38 height 20
click at [420, 139] on button "+" at bounding box center [410, 140] width 38 height 20
click at [97, 204] on span "f(x)" at bounding box center [103, 207] width 15 height 15
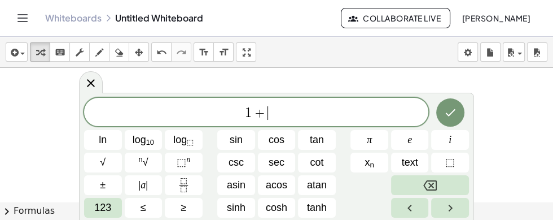
click at [284, 139] on span "cos" at bounding box center [277, 139] width 16 height 15
click at [97, 211] on span "123" at bounding box center [102, 207] width 17 height 15
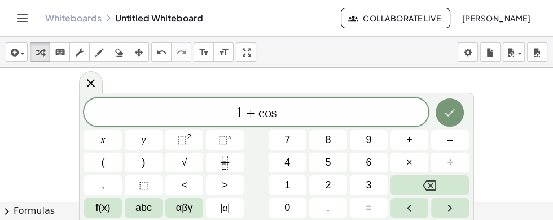
click at [104, 159] on span "(" at bounding box center [103, 162] width 3 height 15
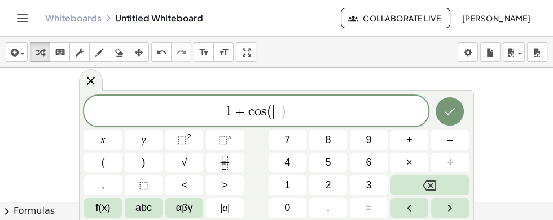
click at [150, 211] on span "abc" at bounding box center [144, 207] width 16 height 15
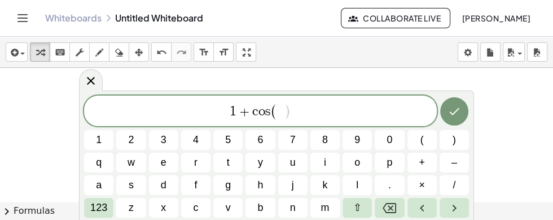
click at [168, 208] on button "x" at bounding box center [163, 208] width 29 height 20
click at [94, 206] on span "123" at bounding box center [98, 207] width 17 height 15
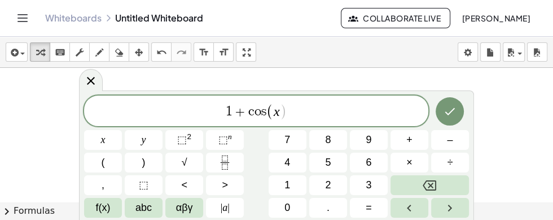
click at [151, 159] on button ")" at bounding box center [144, 162] width 38 height 20
click at [374, 211] on button "=" at bounding box center [369, 208] width 38 height 20
click at [369, 208] on span "=" at bounding box center [369, 207] width 6 height 15
click at [433, 189] on icon "Backspace" at bounding box center [430, 185] width 14 height 14
click at [295, 206] on button "0" at bounding box center [288, 208] width 38 height 20
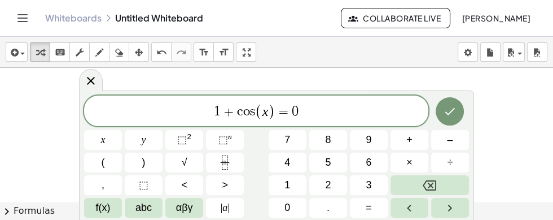
click at [452, 118] on icon "Done" at bounding box center [450, 111] width 14 height 14
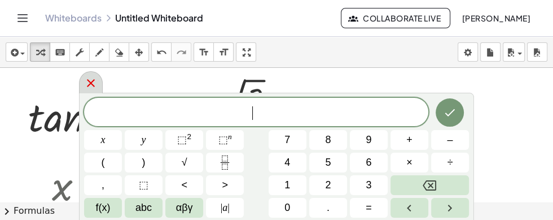
click at [94, 84] on icon at bounding box center [91, 83] width 14 height 14
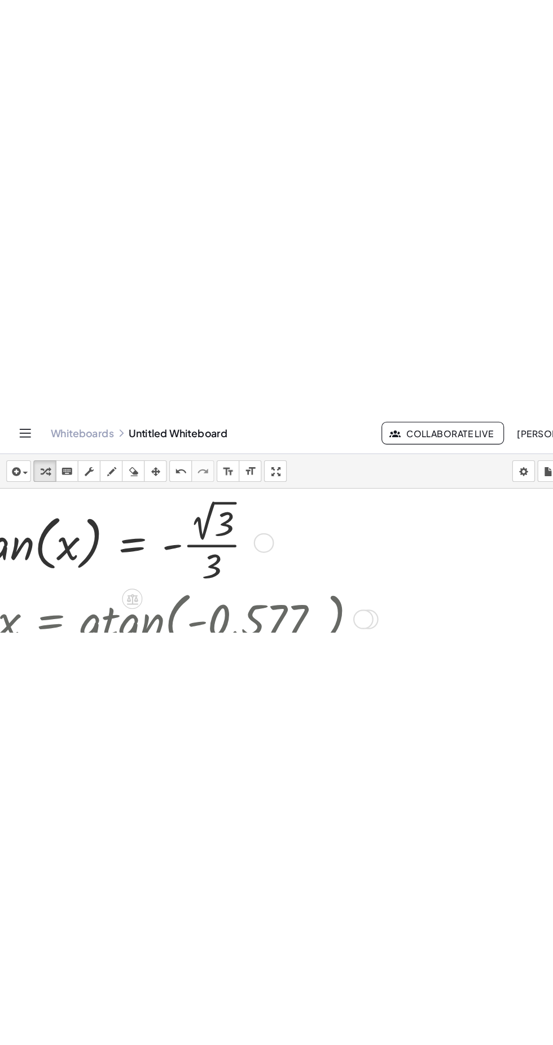
scroll to position [0, 0]
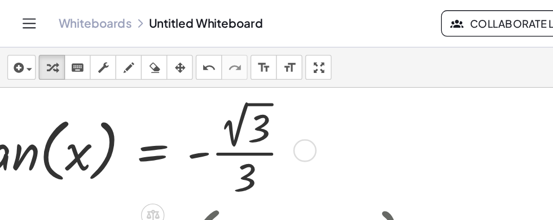
click at [113, 11] on div "Whiteboards Untitled Whiteboard Collaborate Live Flores Saravia Yandira" at bounding box center [277, 18] width 526 height 36
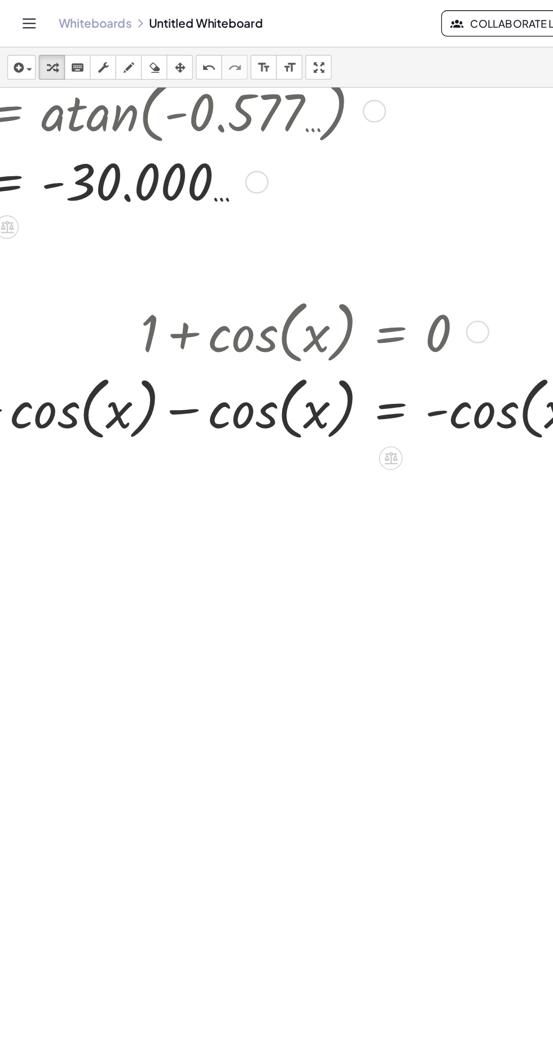
scroll to position [278, 61]
click at [150, 58] on div "**********" at bounding box center [276, 52] width 553 height 31
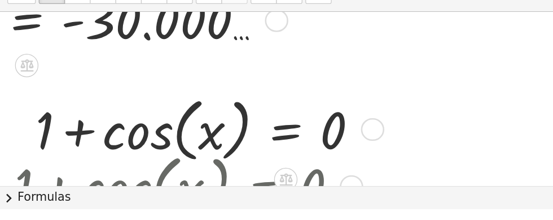
scroll to position [286, 61]
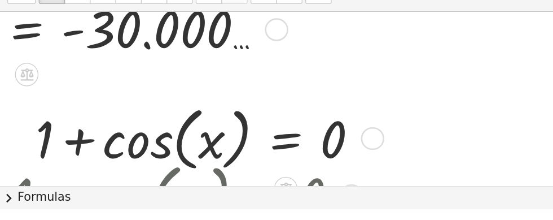
click at [327, 219] on button "chevron_right Formulas" at bounding box center [276, 211] width 553 height 18
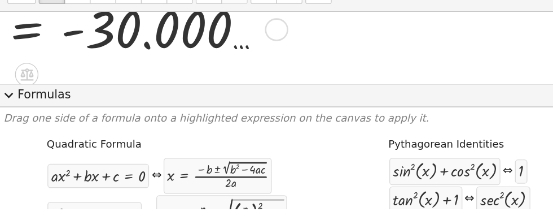
click at [13, 139] on span "expand_more" at bounding box center [7, 132] width 14 height 14
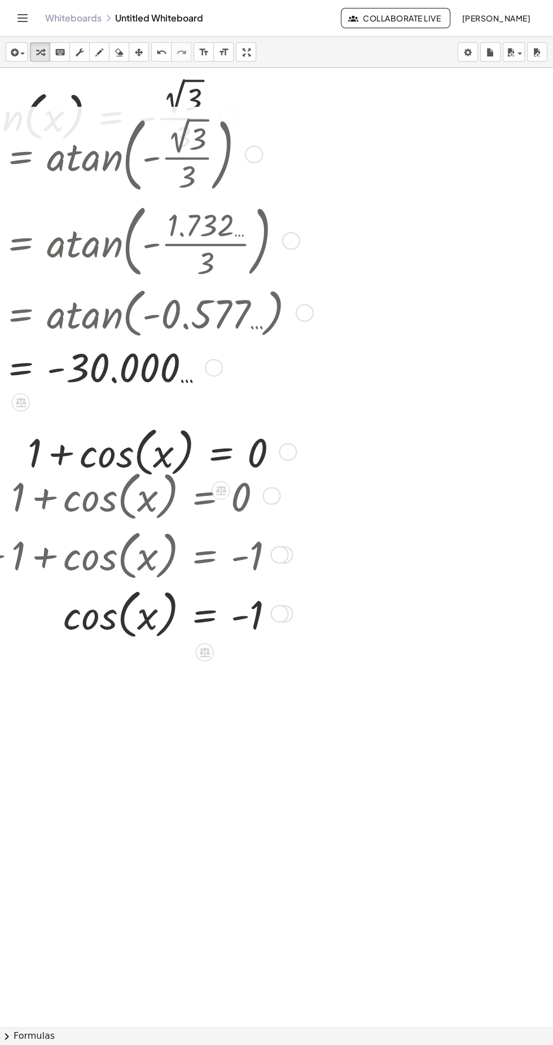
scroll to position [0, 0]
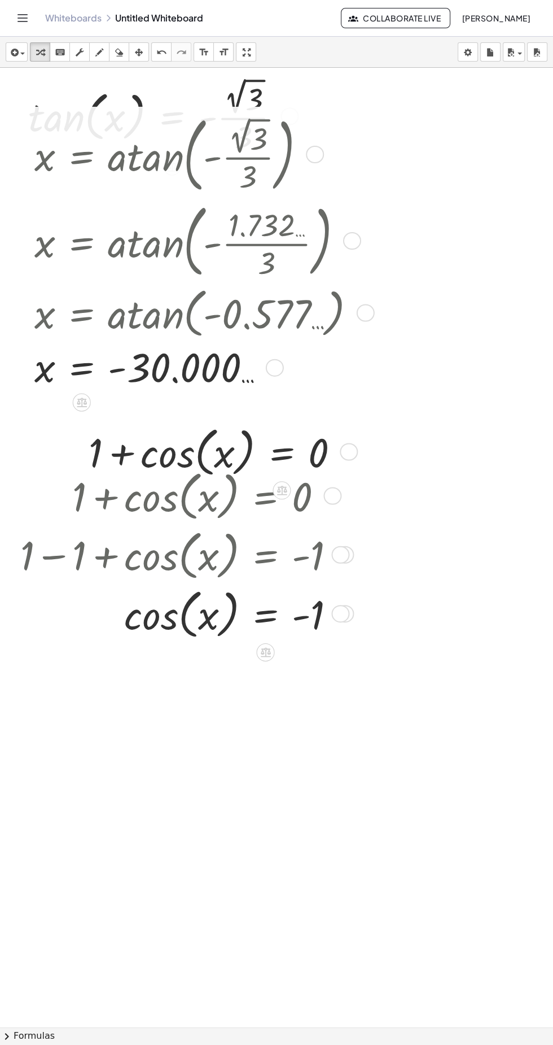
click at [190, 219] on div at bounding box center [182, 494] width 335 height 59
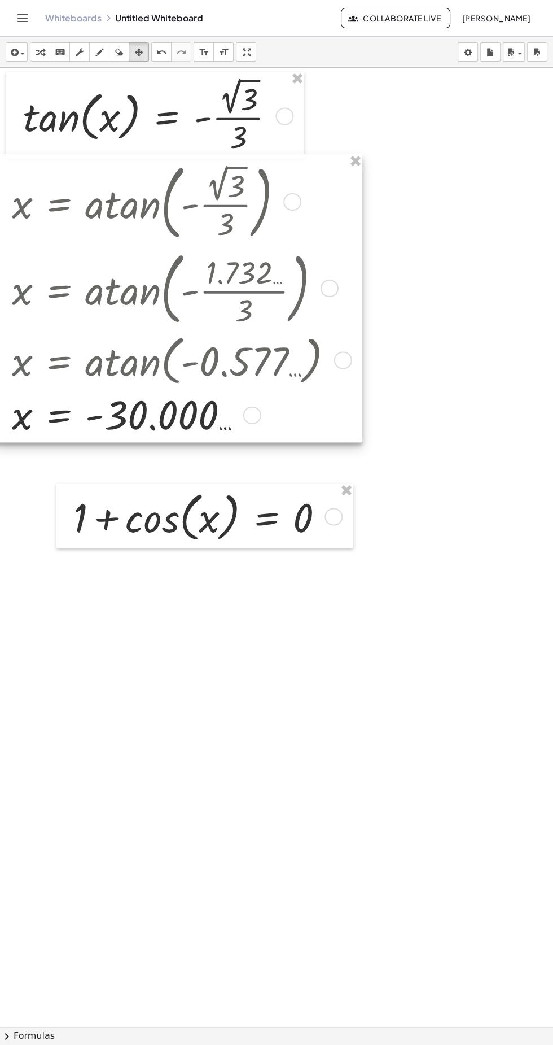
click at [355, 50] on div "**********" at bounding box center [276, 52] width 553 height 31
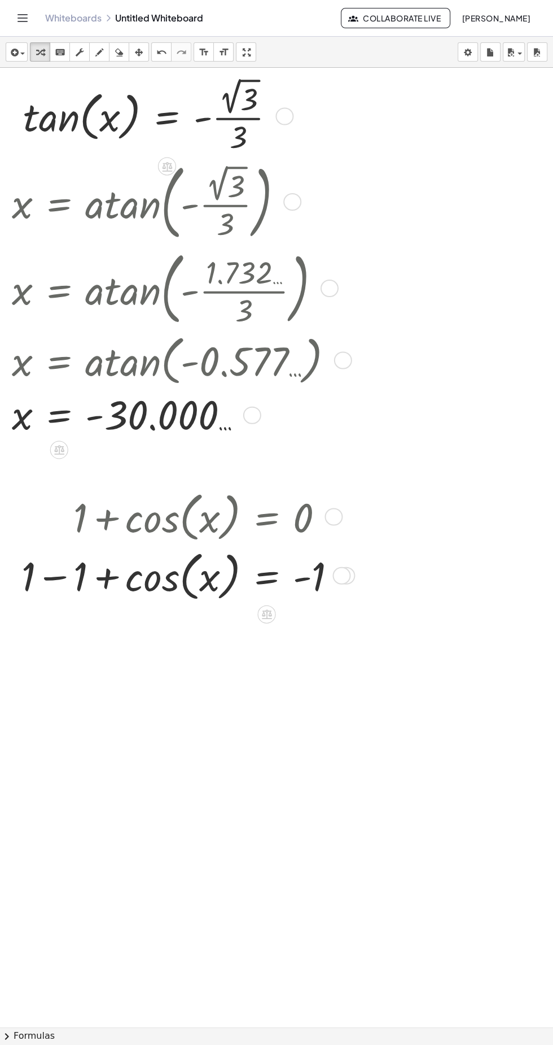
click at [59, 219] on div at bounding box center [183, 515] width 335 height 59
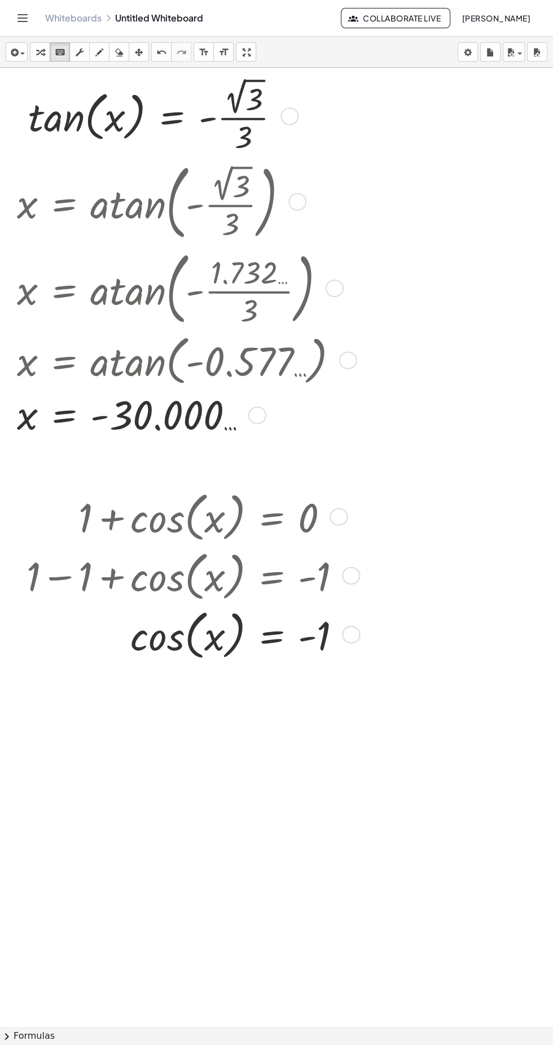
scroll to position [1, 2]
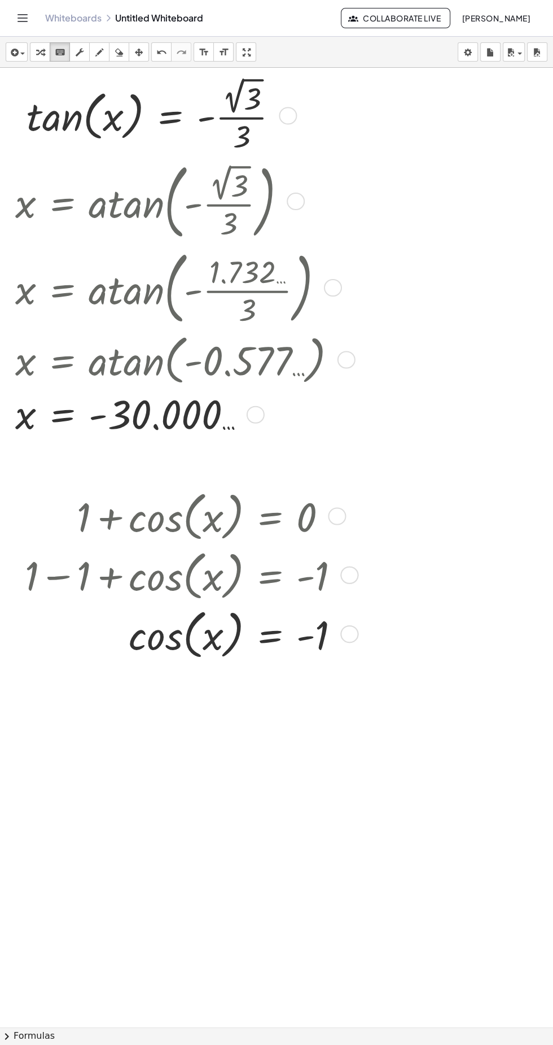
click at [241, 219] on div at bounding box center [186, 573] width 335 height 59
click at [217, 219] on div at bounding box center [186, 515] width 335 height 59
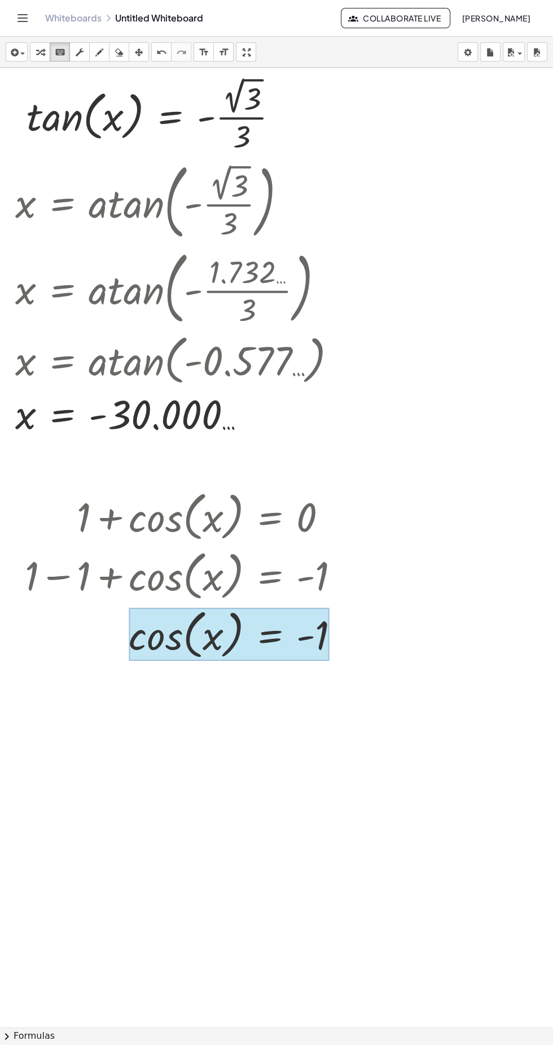
click at [439, 219] on div at bounding box center [305, 1026] width 614 height 1918
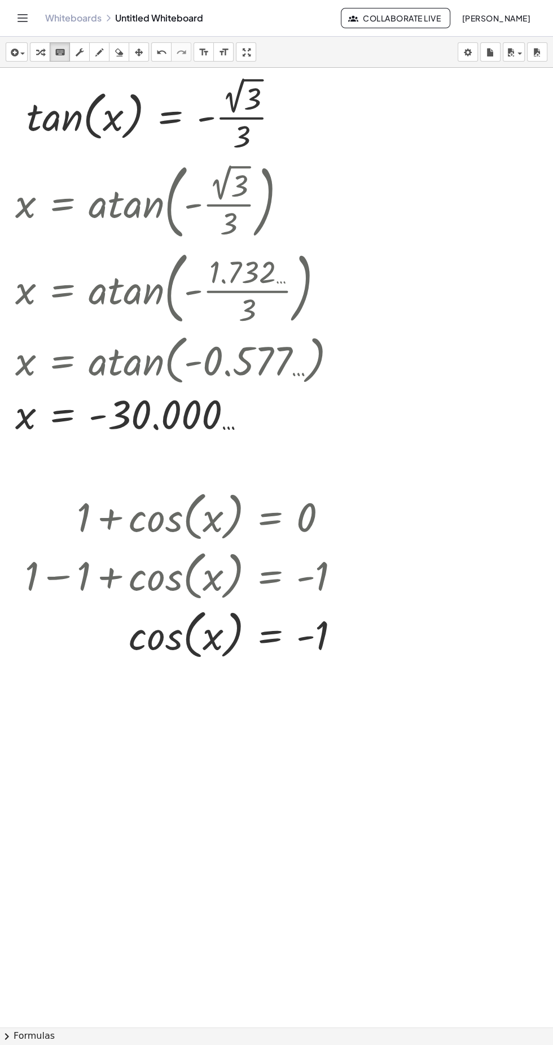
click at [460, 219] on div at bounding box center [305, 1026] width 614 height 1918
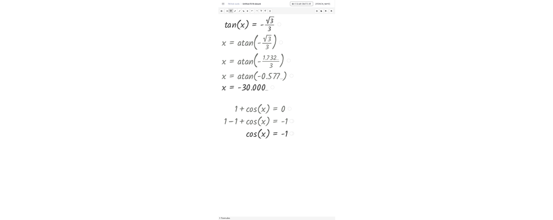
scroll to position [1, 1]
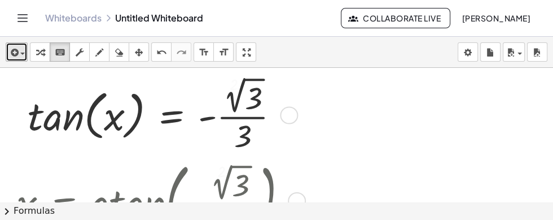
click at [23, 47] on div "button" at bounding box center [16, 52] width 16 height 14
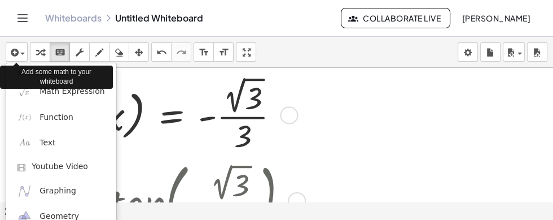
click at [60, 50] on div at bounding box center [276, 110] width 553 height 220
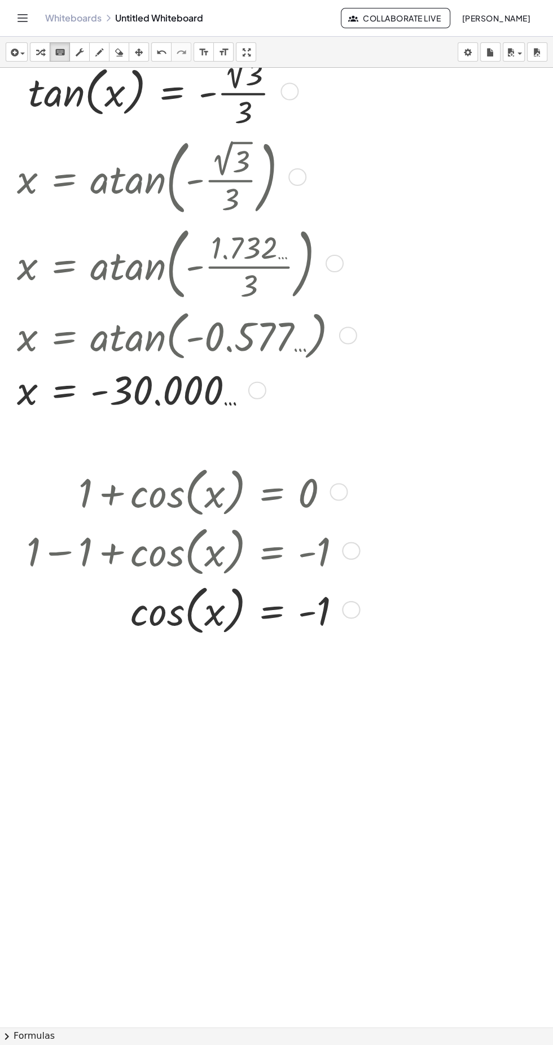
scroll to position [0, 0]
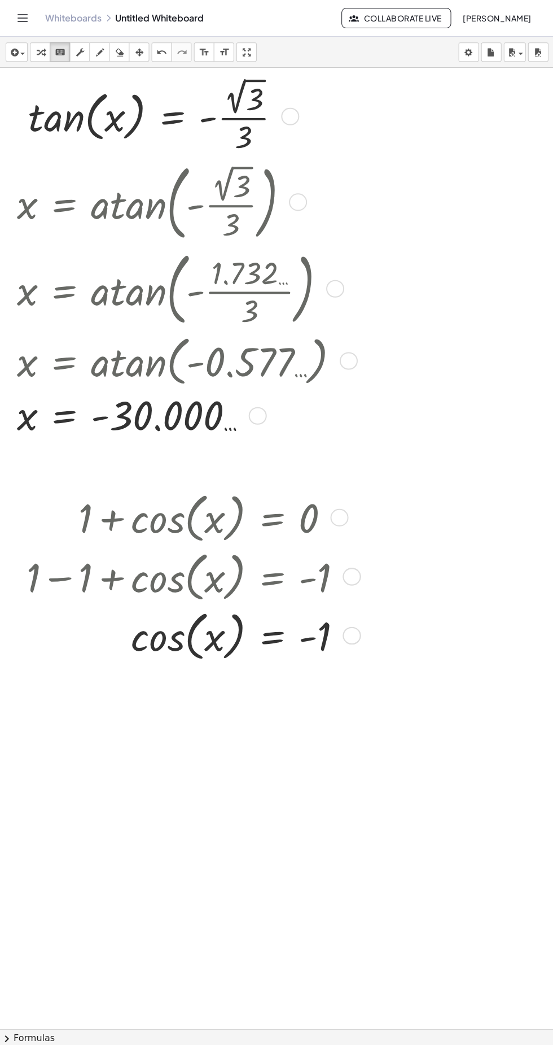
click at [57, 21] on link "Whiteboards" at bounding box center [73, 17] width 56 height 11
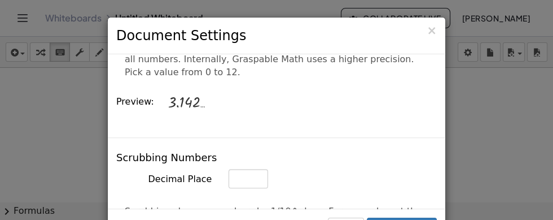
scroll to position [584, 0]
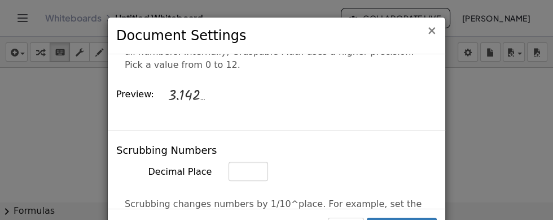
click at [435, 30] on span "×" at bounding box center [432, 31] width 10 height 14
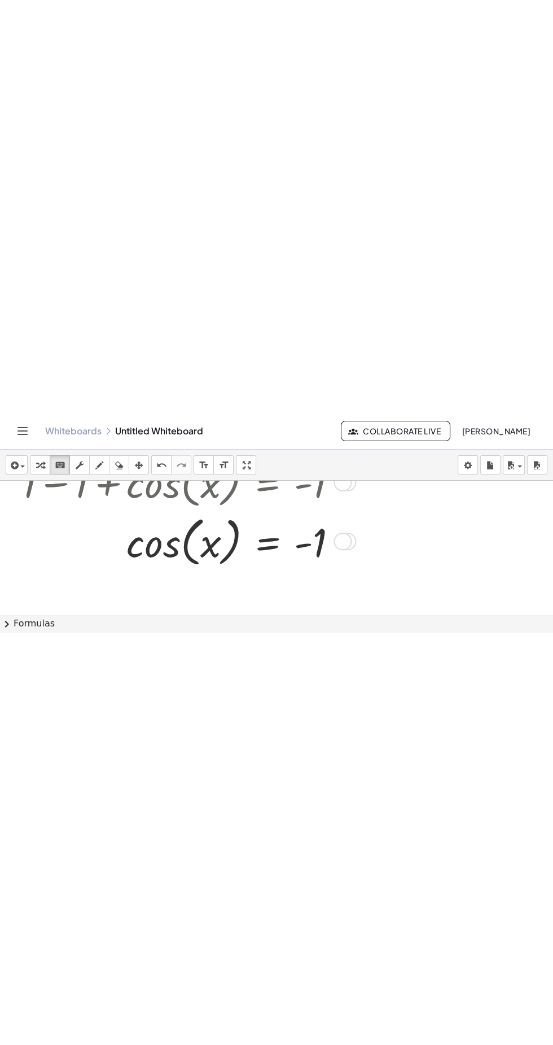
scroll to position [506, 5]
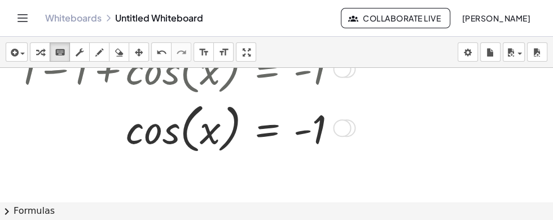
click at [49, 62] on div "**********" at bounding box center [276, 52] width 553 height 31
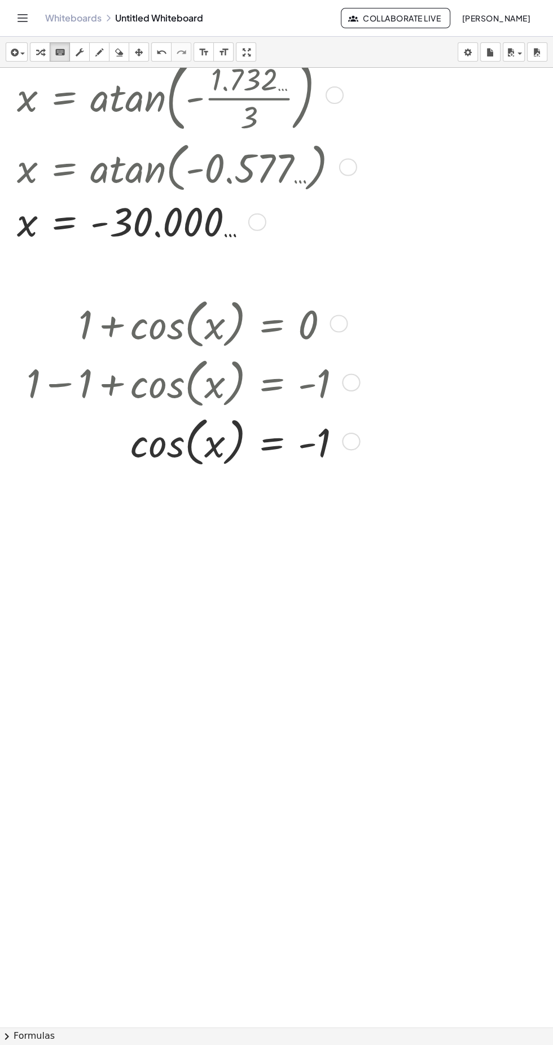
scroll to position [193, 2]
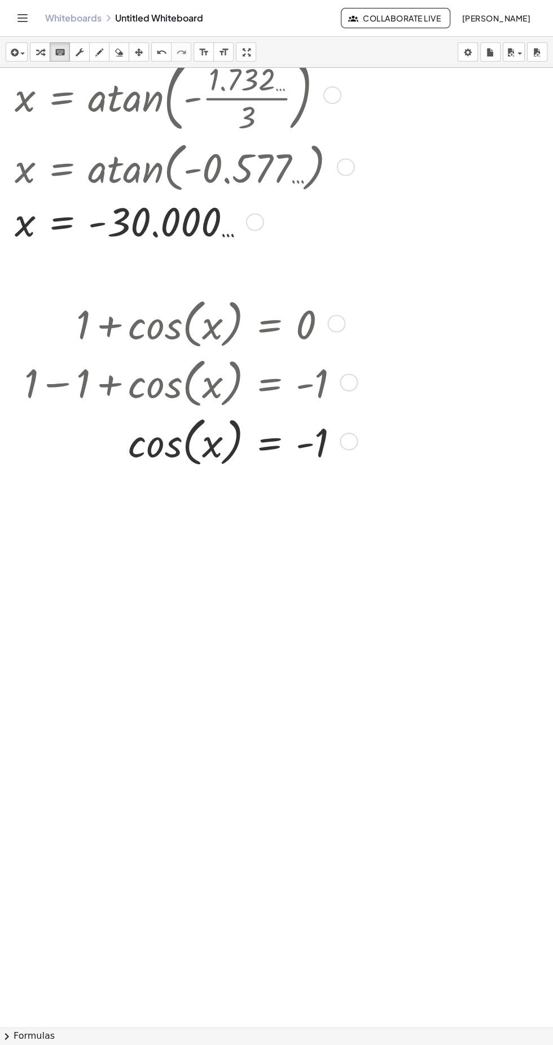
click at [309, 219] on div at bounding box center [186, 439] width 335 height 59
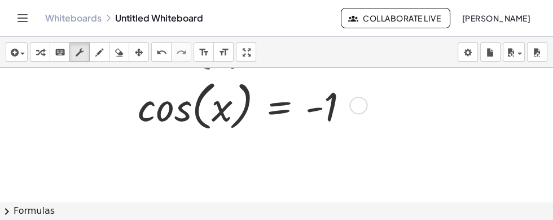
scroll to position [505, 0]
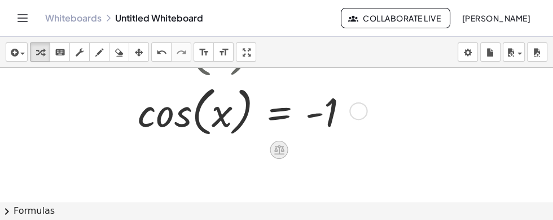
click at [280, 154] on icon at bounding box center [279, 150] width 10 height 10
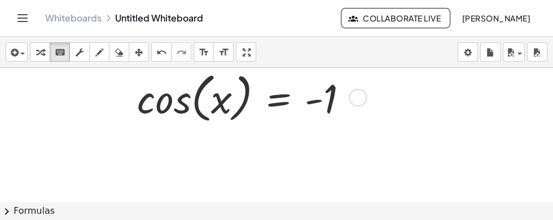
scroll to position [518, 1]
click at [330, 141] on div at bounding box center [323, 136] width 18 height 18
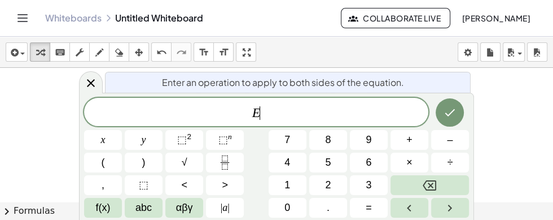
click at [450, 187] on button "Backspace" at bounding box center [430, 185] width 78 height 20
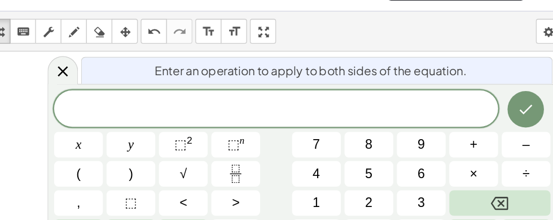
click at [318, 118] on span "​" at bounding box center [256, 113] width 344 height 16
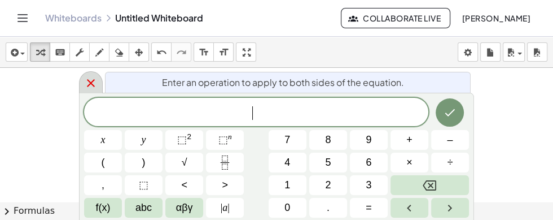
click at [96, 81] on icon at bounding box center [91, 83] width 14 height 14
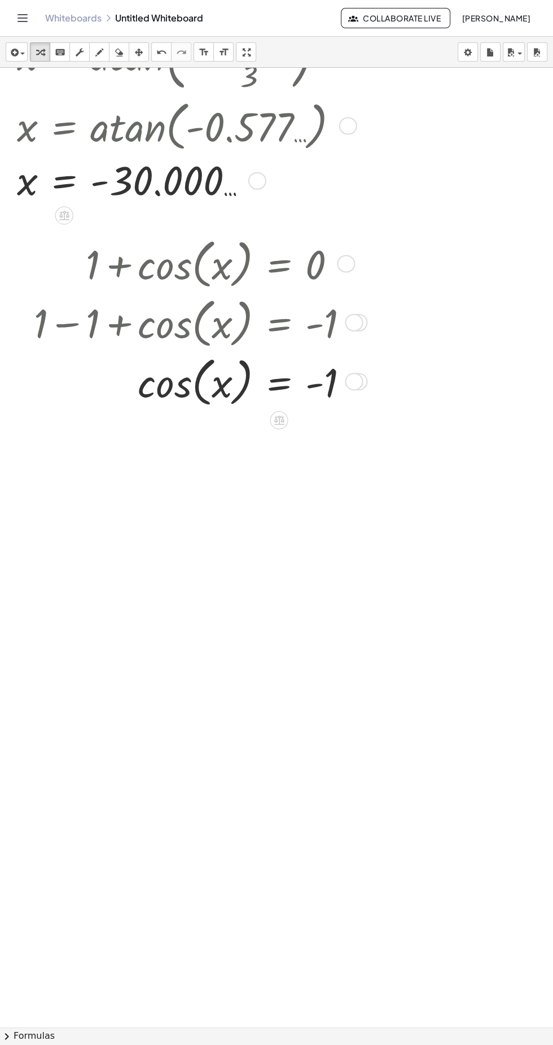
scroll to position [231, 0]
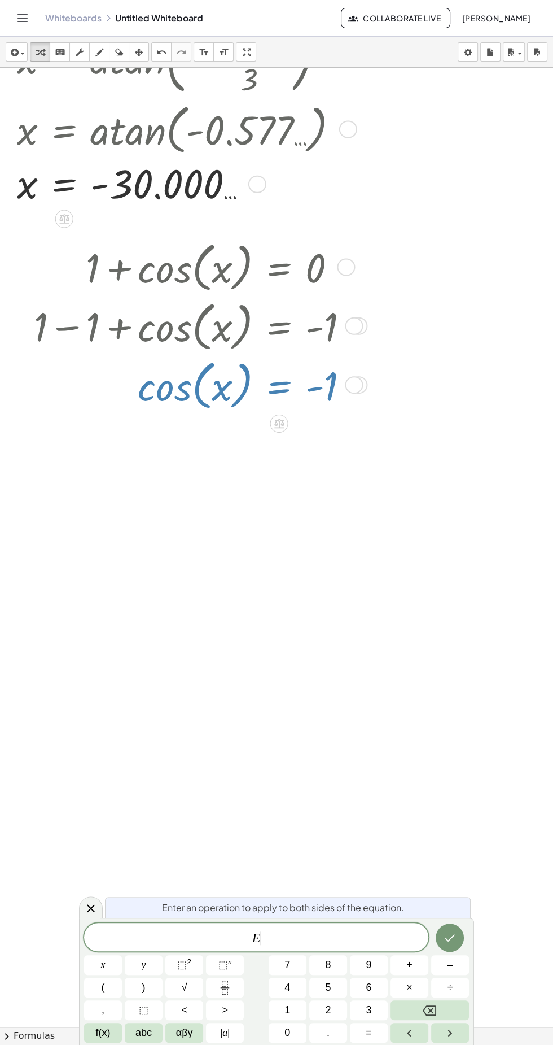
click at [354, 219] on div "Enter an operation to apply to both sides of the equation." at bounding box center [288, 907] width 366 height 21
click at [354, 219] on span "E" at bounding box center [256, 938] width 344 height 16
click at [326, 219] on span "5" at bounding box center [328, 987] width 6 height 15
click at [457, 219] on icon "Done" at bounding box center [450, 937] width 14 height 14
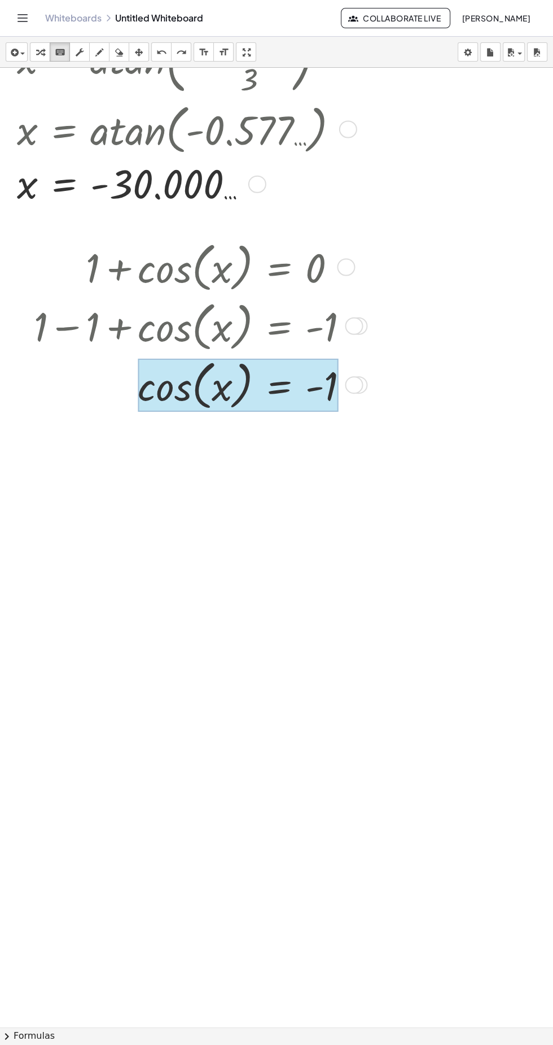
scroll to position [231, 2]
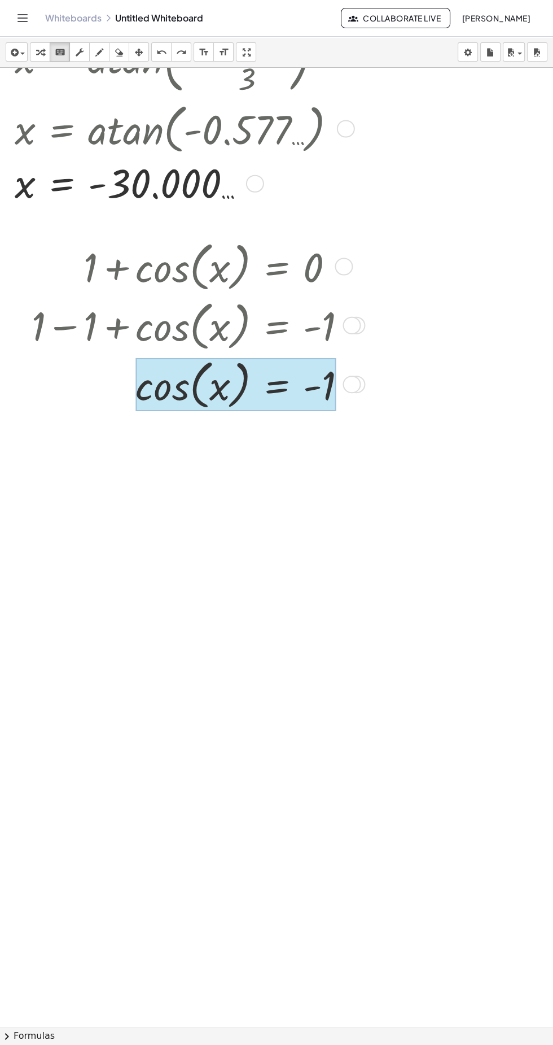
click at [294, 219] on div at bounding box center [236, 383] width 200 height 53
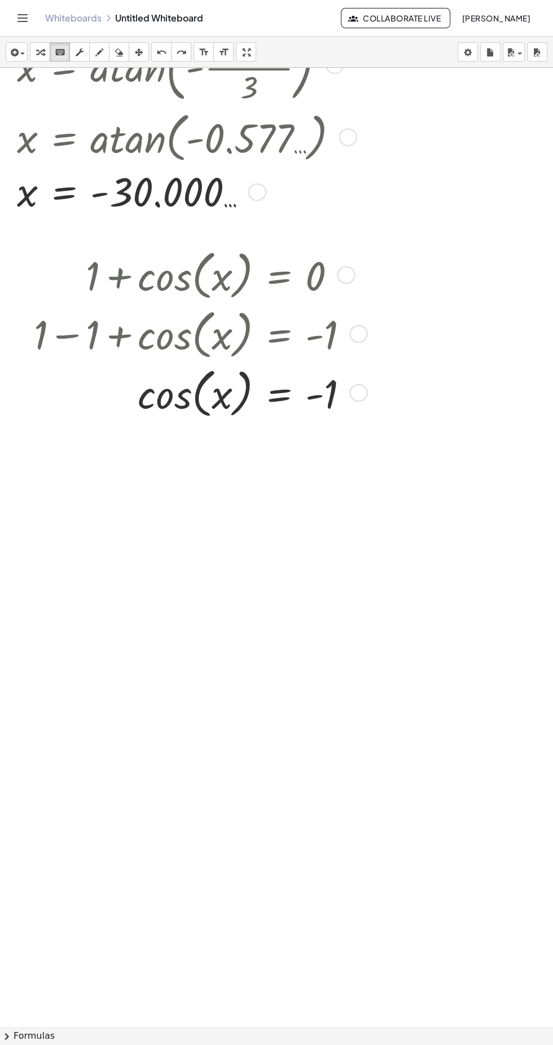
scroll to position [226, 0]
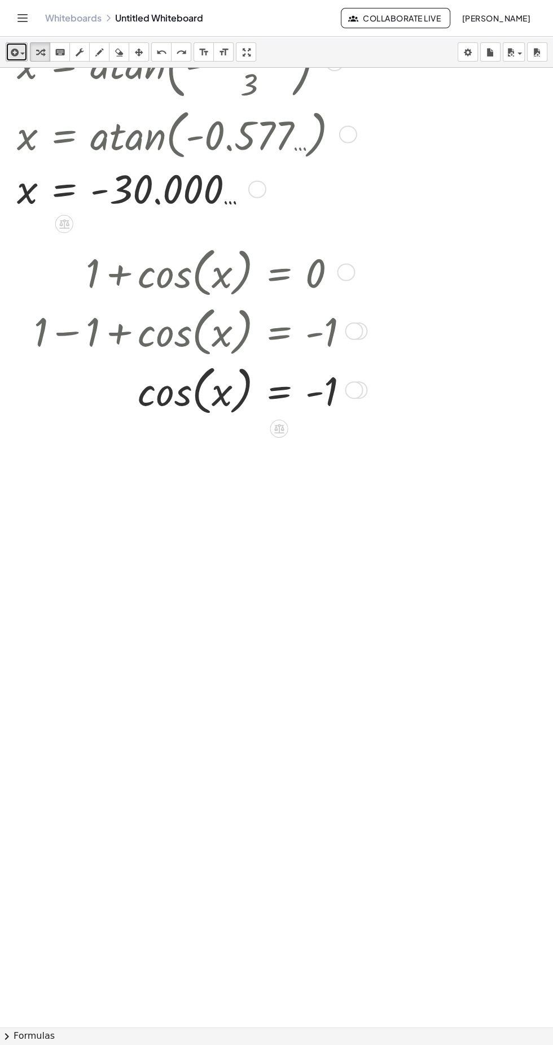
click at [10, 46] on icon "button" at bounding box center [13, 53] width 10 height 14
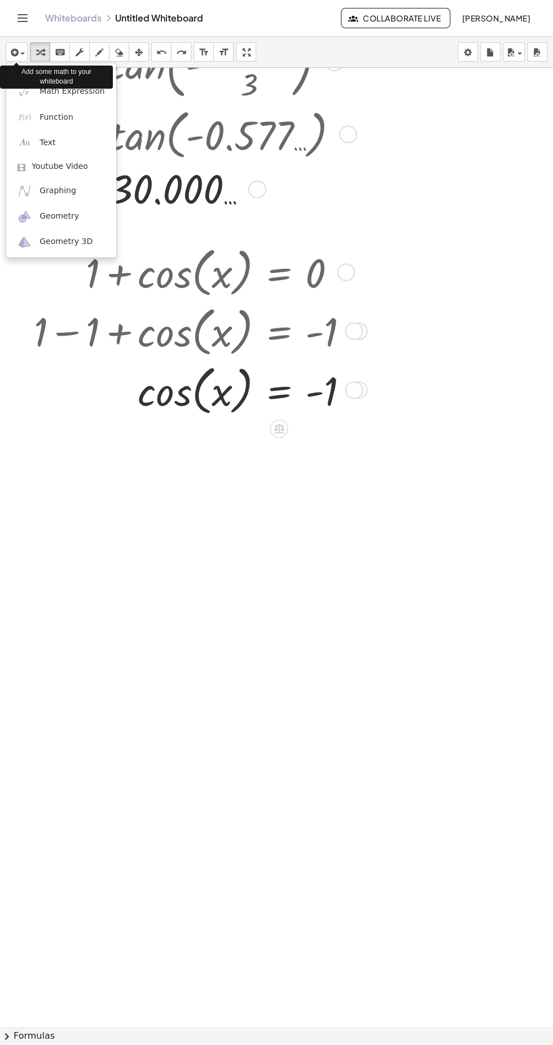
click at [81, 90] on div "Add some math to your whiteboard" at bounding box center [56, 77] width 113 height 28
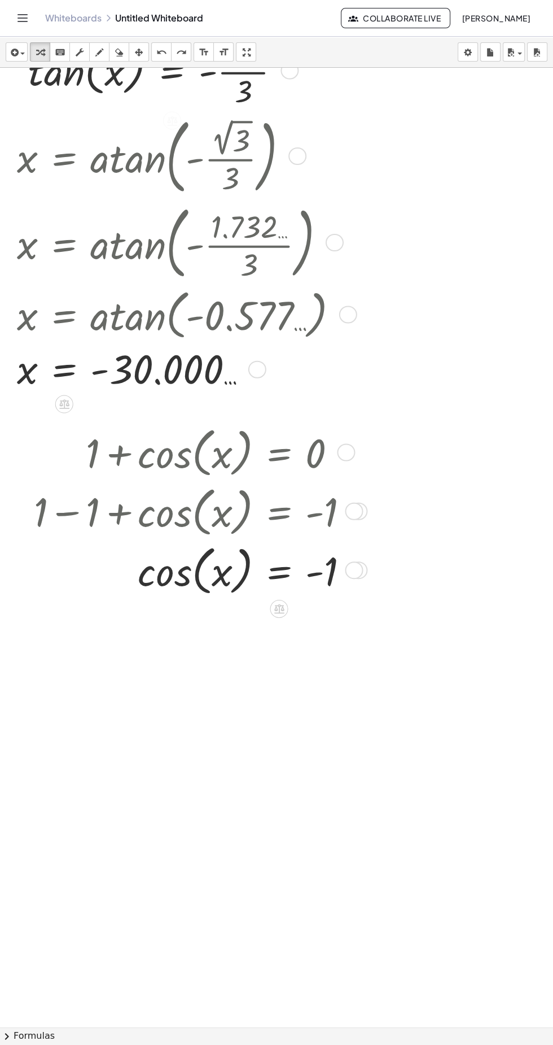
scroll to position [48, 0]
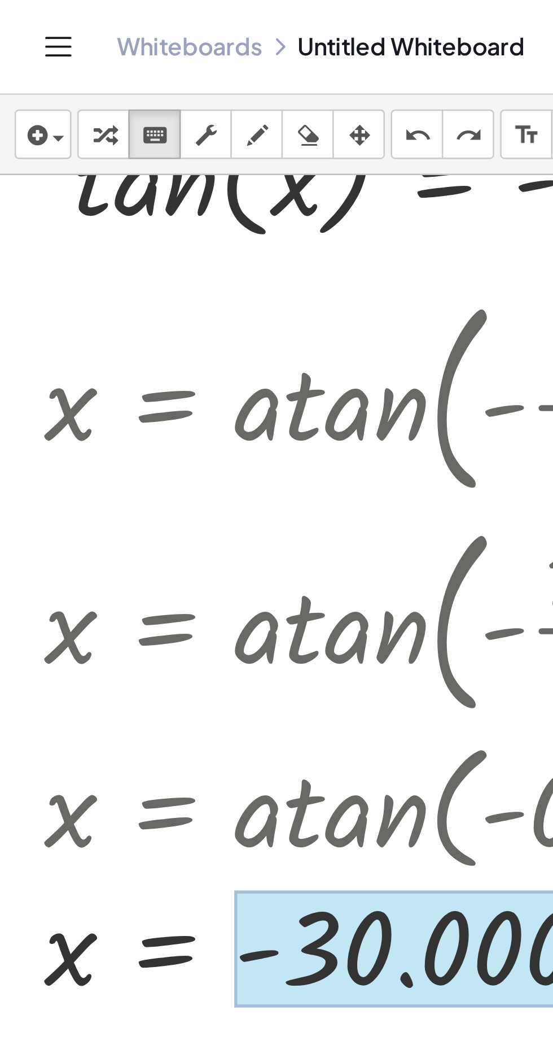
click at [154, 219] on div at bounding box center [163, 366] width 146 height 45
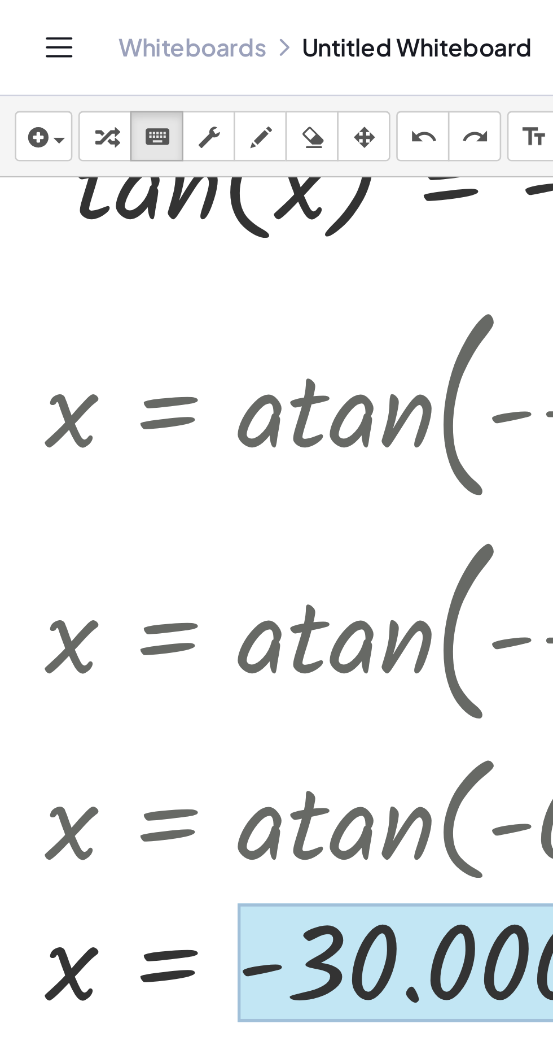
click at [158, 219] on div at bounding box center [163, 366] width 146 height 45
